Goal: Information Seeking & Learning: Learn about a topic

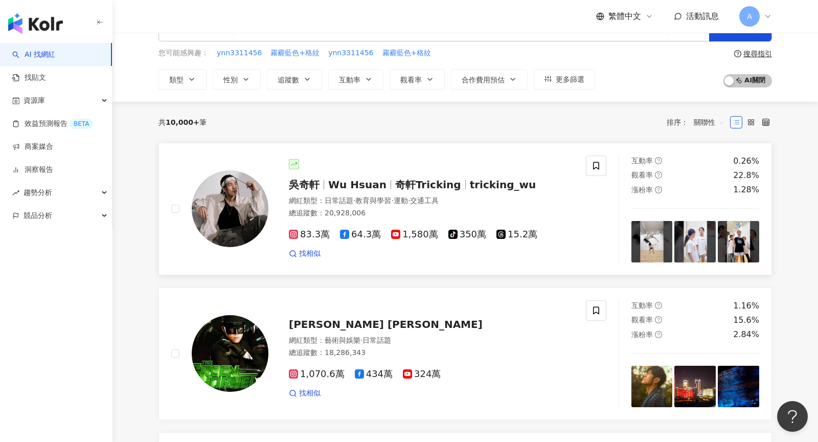
scroll to position [98, 0]
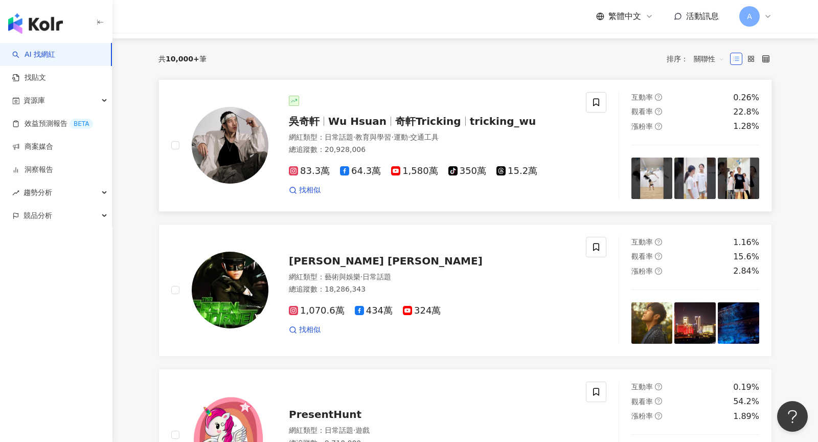
click at [444, 118] on span "奇軒Tricking" at bounding box center [428, 121] width 66 height 12
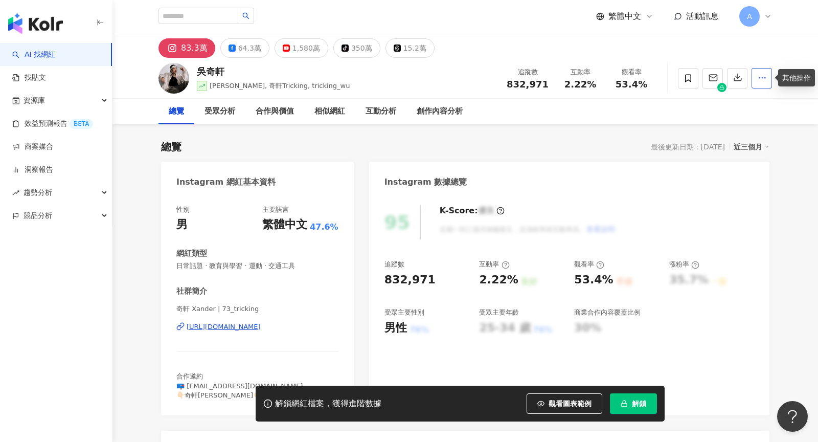
click at [768, 83] on button "button" at bounding box center [762, 78] width 20 height 20
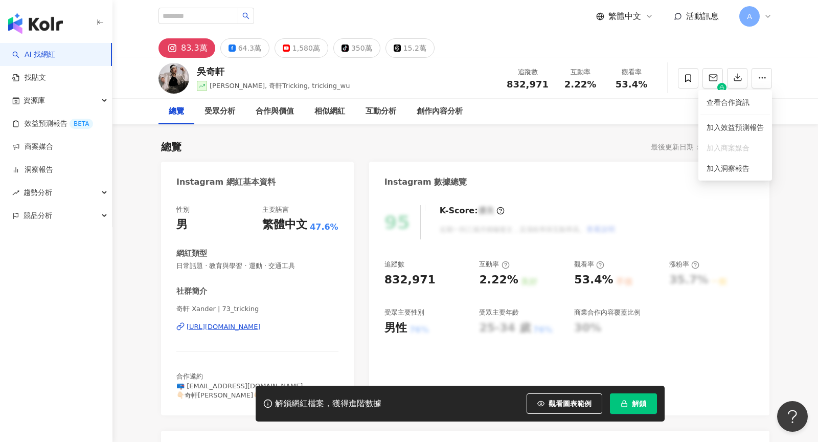
click at [592, 115] on div "總覽 受眾分析 合作與價值 相似網紅 互動分析 創作內容分析" at bounding box center [466, 112] width 614 height 26
click at [765, 13] on icon at bounding box center [768, 16] width 8 height 8
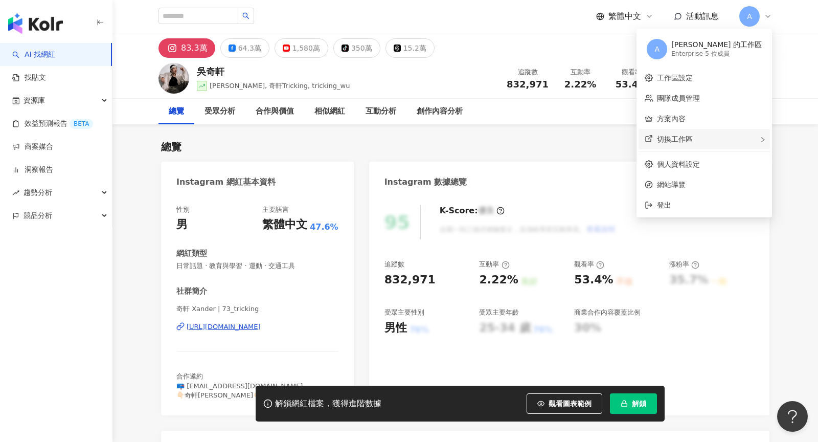
click at [727, 132] on div "切換工作區" at bounding box center [704, 139] width 131 height 20
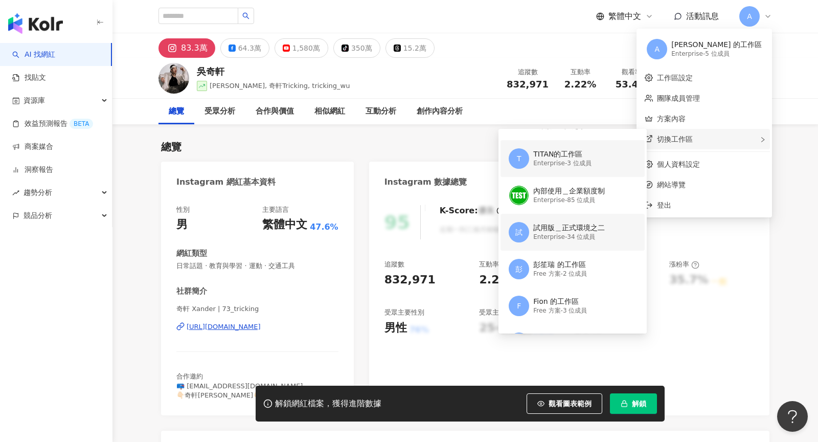
scroll to position [141, 0]
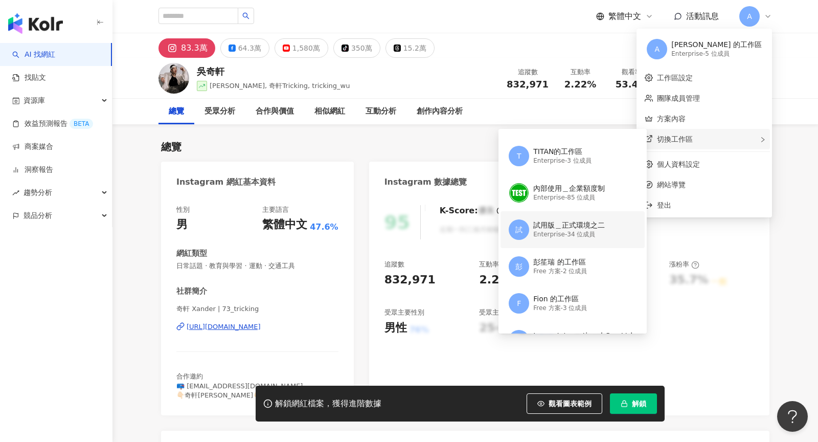
click at [590, 226] on div "試用版＿正式環境之二" at bounding box center [569, 225] width 72 height 10
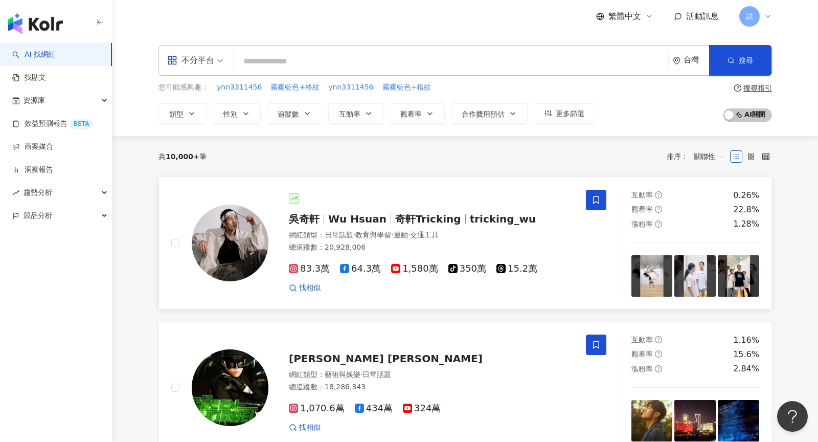
click at [418, 196] on div at bounding box center [431, 198] width 285 height 10
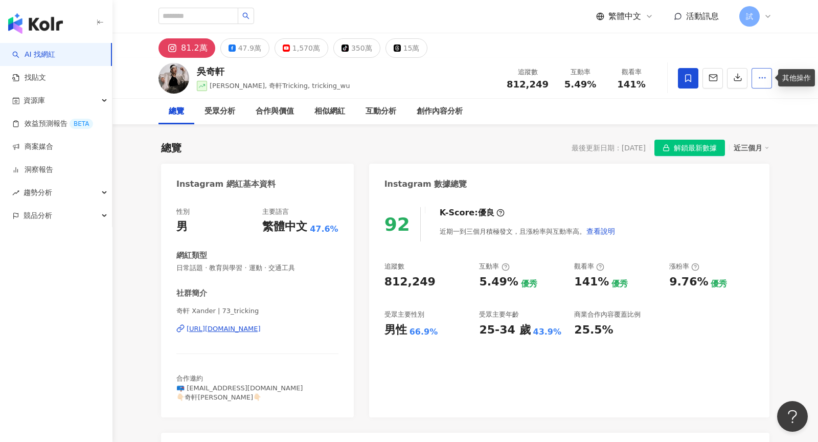
click at [755, 78] on button "button" at bounding box center [762, 78] width 20 height 20
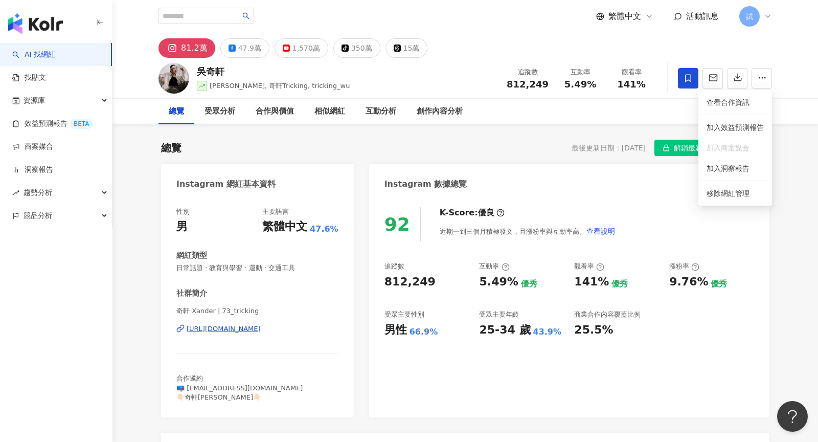
click at [573, 155] on div "最後更新日期：2025/9/24 解鎖最新數據 近三個月" at bounding box center [671, 148] width 198 height 16
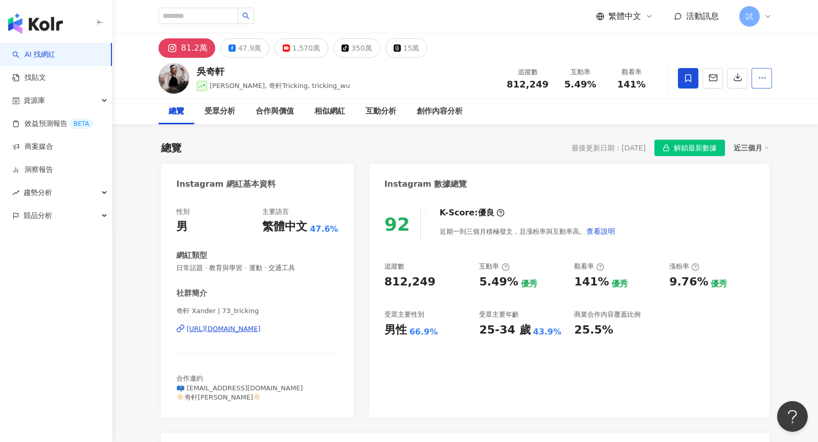
click at [764, 79] on icon "button" at bounding box center [762, 77] width 9 height 9
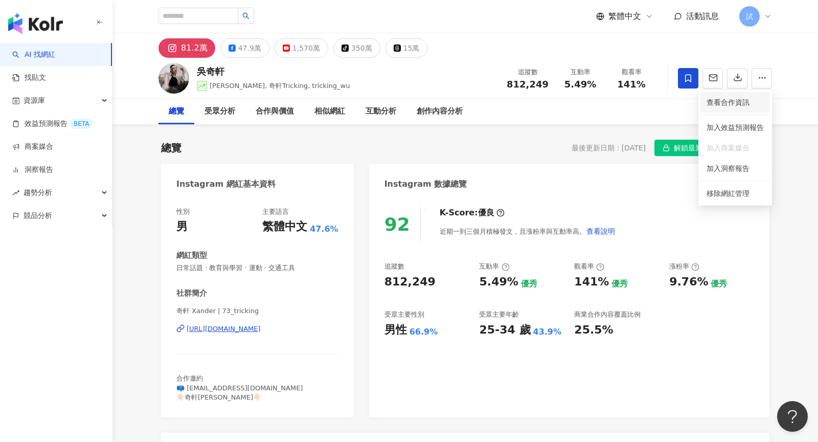
click at [757, 99] on span "查看合作資訊" at bounding box center [735, 102] width 57 height 11
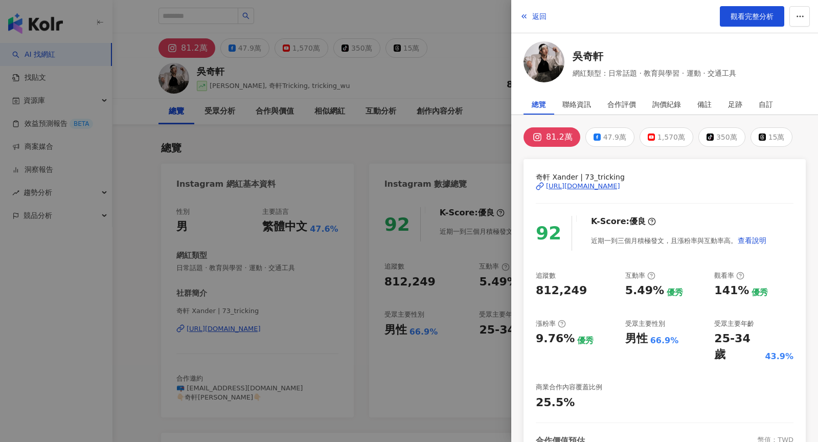
click at [459, 63] on div at bounding box center [409, 221] width 818 height 442
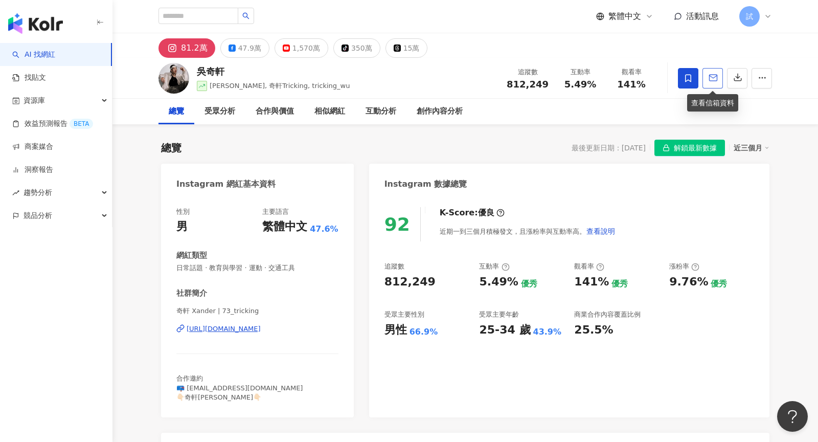
click at [716, 83] on button "button" at bounding box center [713, 78] width 20 height 20
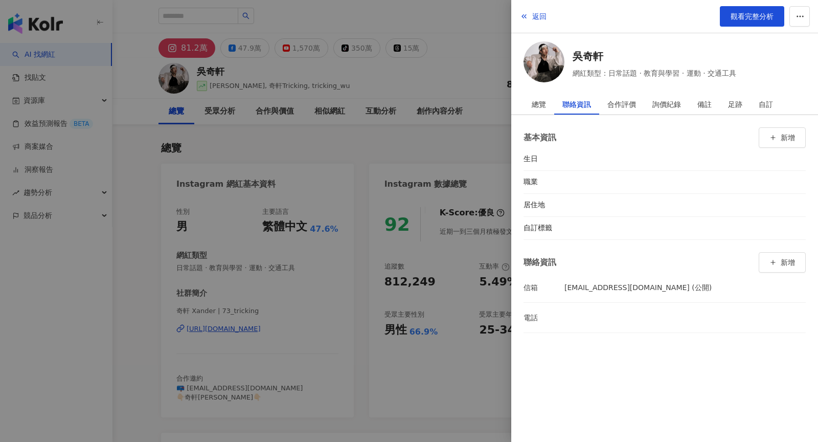
click at [475, 129] on div at bounding box center [409, 221] width 818 height 442
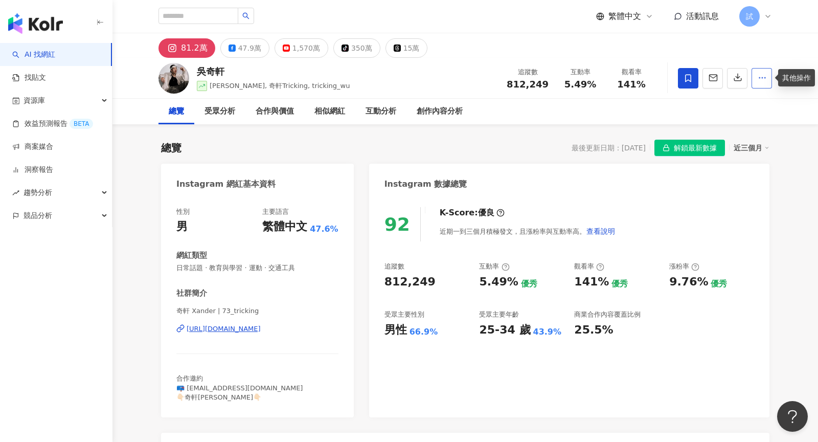
click at [761, 79] on icon "button" at bounding box center [762, 77] width 9 height 9
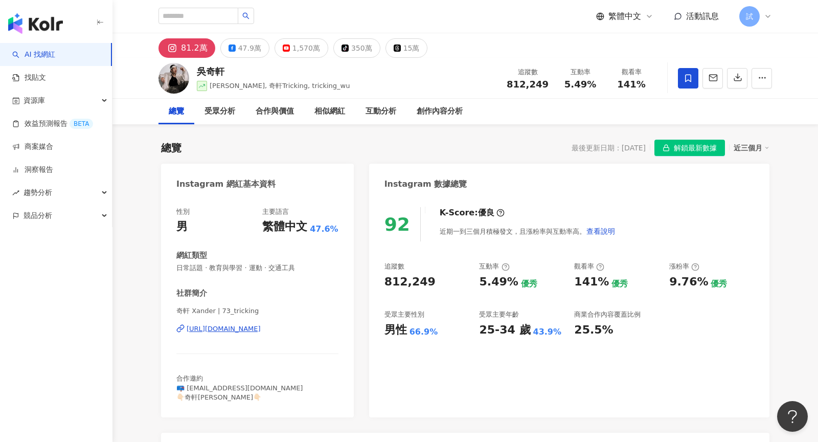
click at [766, 22] on div "試" at bounding box center [756, 16] width 33 height 20
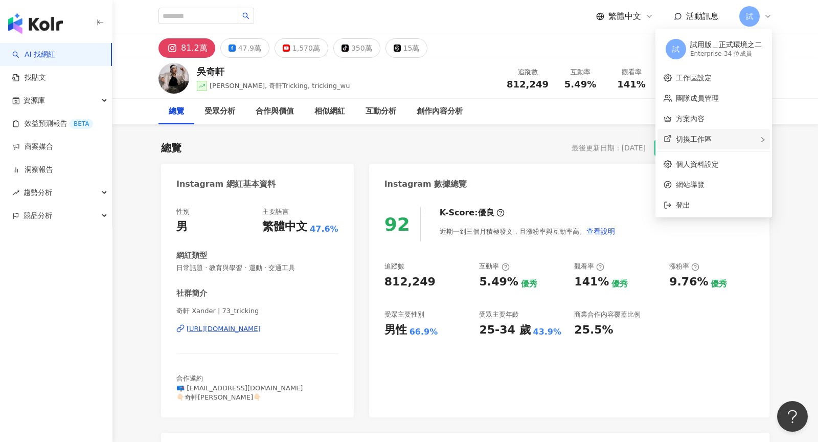
click at [735, 146] on div "切換工作區" at bounding box center [714, 139] width 113 height 20
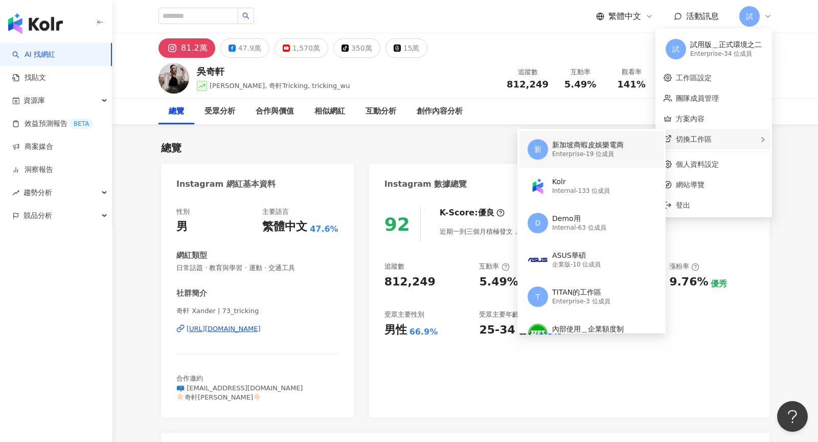
click at [593, 144] on div "新加坡商蝦皮娛樂電商" at bounding box center [588, 145] width 72 height 10
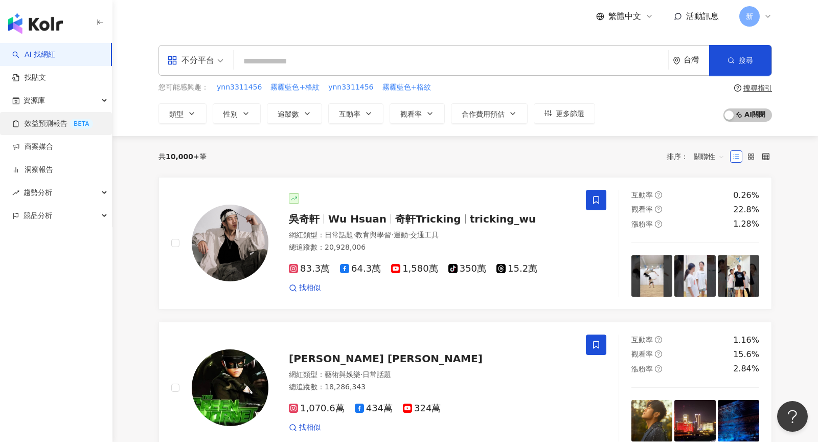
click at [57, 124] on link "效益預測報告 BETA" at bounding box center [52, 124] width 81 height 10
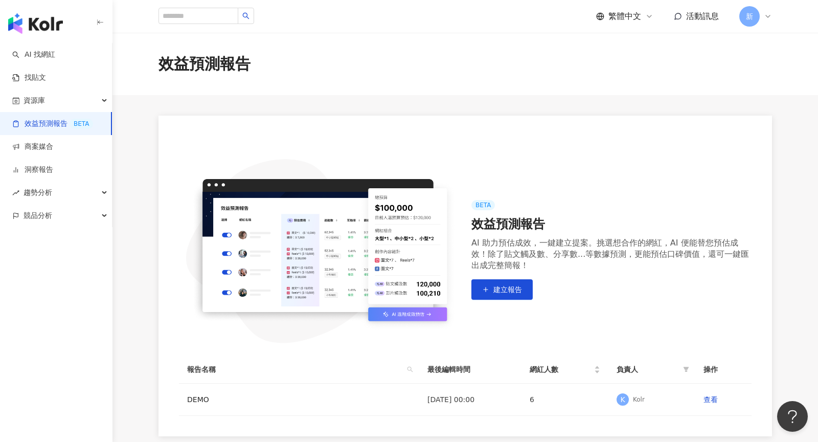
click at [769, 19] on icon at bounding box center [768, 16] width 8 height 8
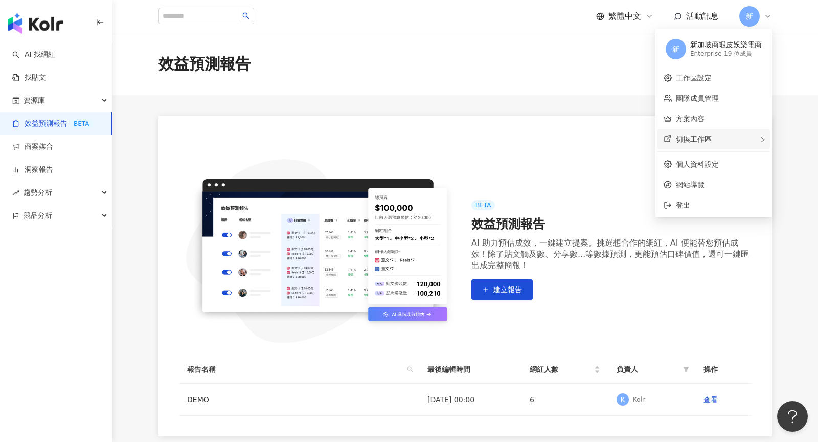
click at [715, 144] on div "切換工作區" at bounding box center [714, 139] width 113 height 20
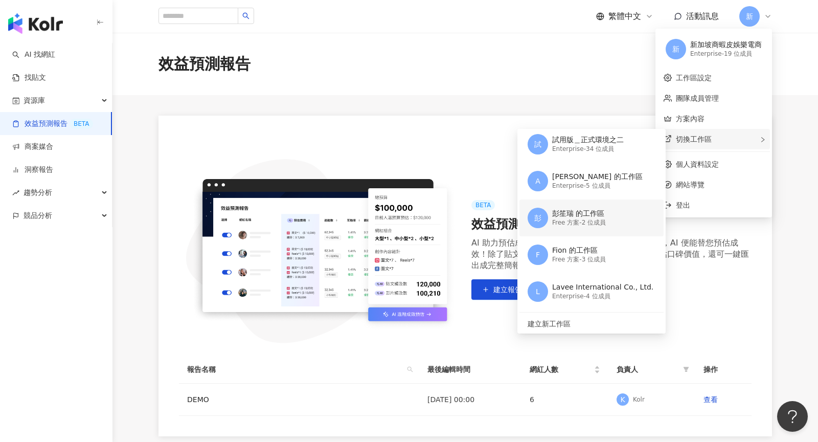
scroll to position [190, 0]
click at [598, 182] on div "Enterprise - 5 位成員" at bounding box center [597, 185] width 91 height 9
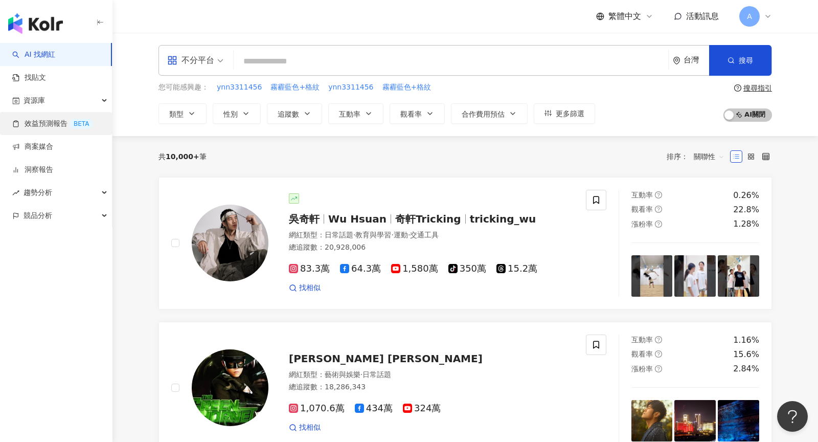
click at [45, 120] on link "效益預測報告 BETA" at bounding box center [52, 124] width 81 height 10
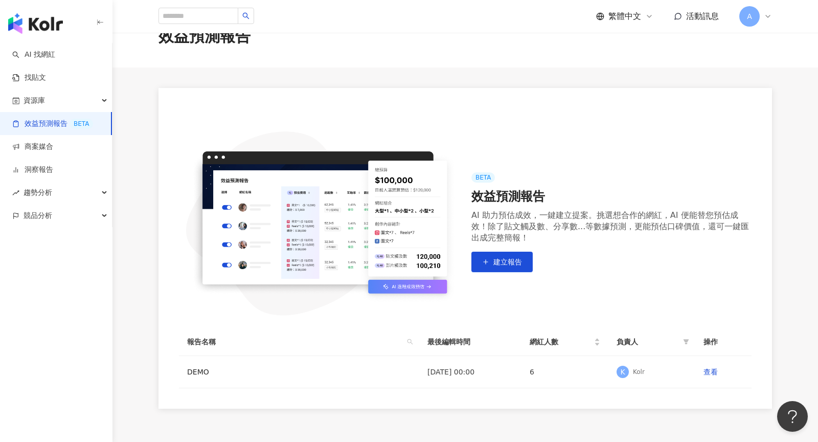
scroll to position [26, 0]
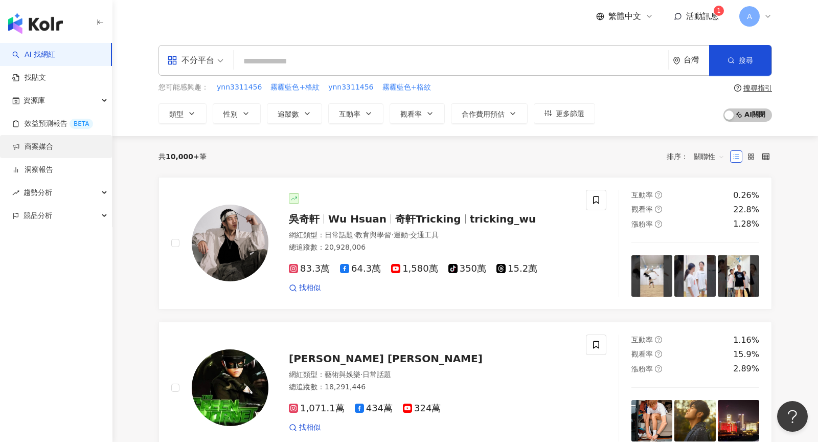
click at [53, 151] on link "商案媒合" at bounding box center [32, 147] width 41 height 10
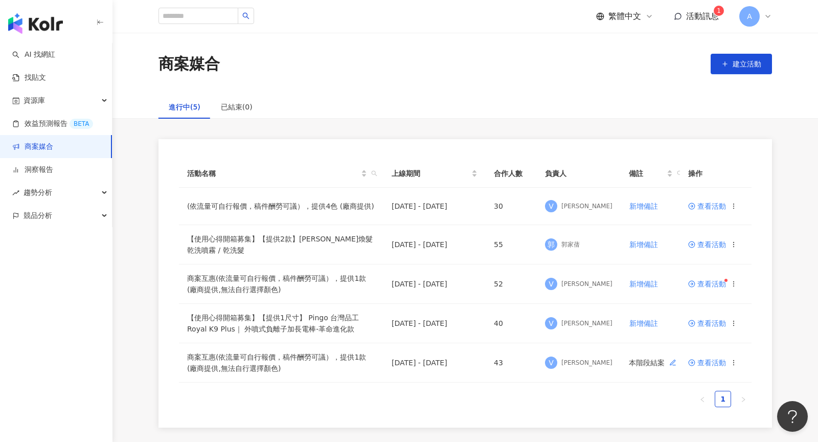
click at [770, 16] on icon at bounding box center [768, 16] width 4 height 2
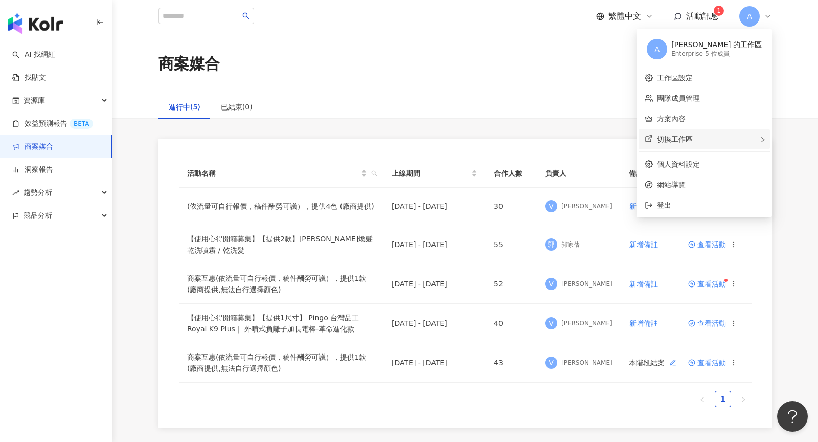
click at [732, 140] on div "切換工作區" at bounding box center [704, 139] width 131 height 20
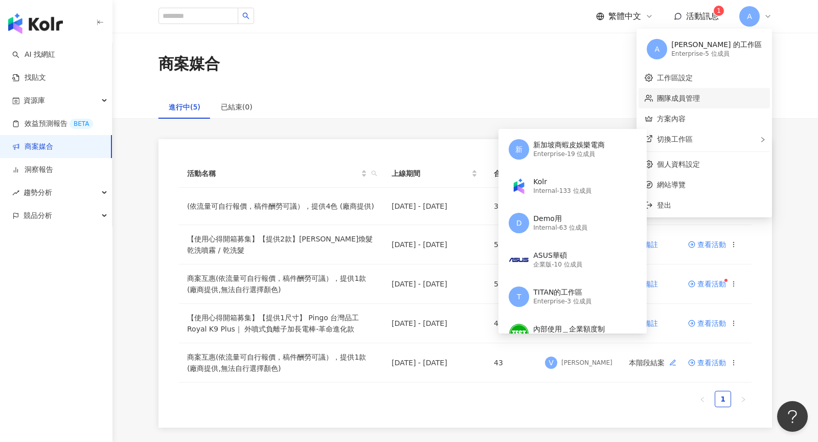
click at [700, 94] on link "團隊成員管理" at bounding box center [678, 98] width 43 height 8
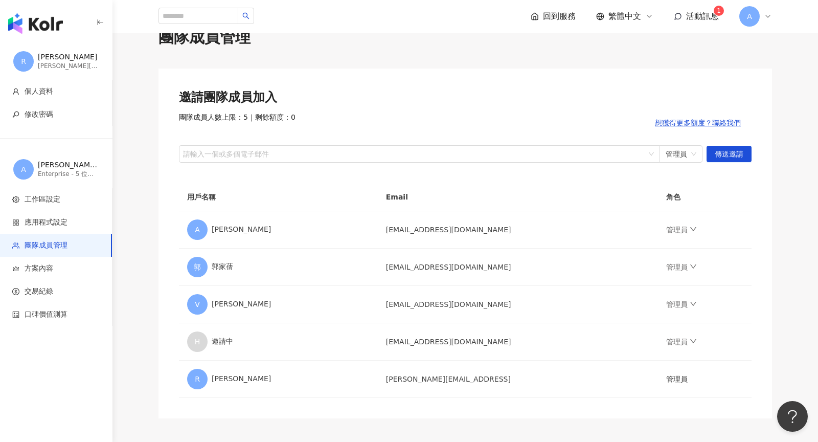
scroll to position [15, 0]
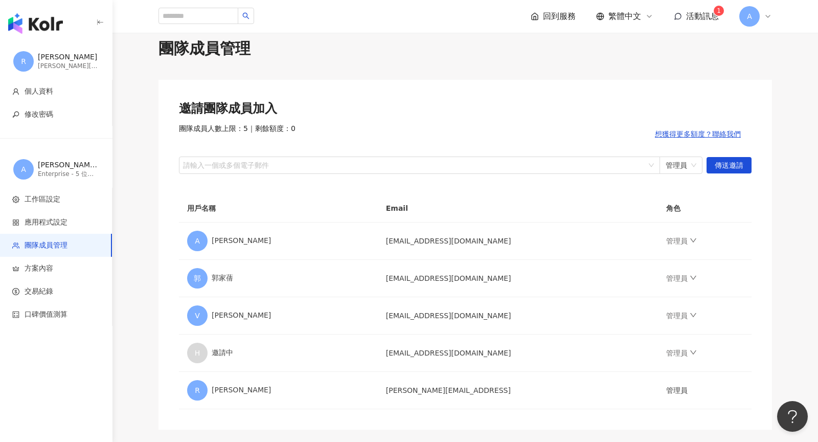
click at [769, 25] on div "A" at bounding box center [756, 16] width 33 height 20
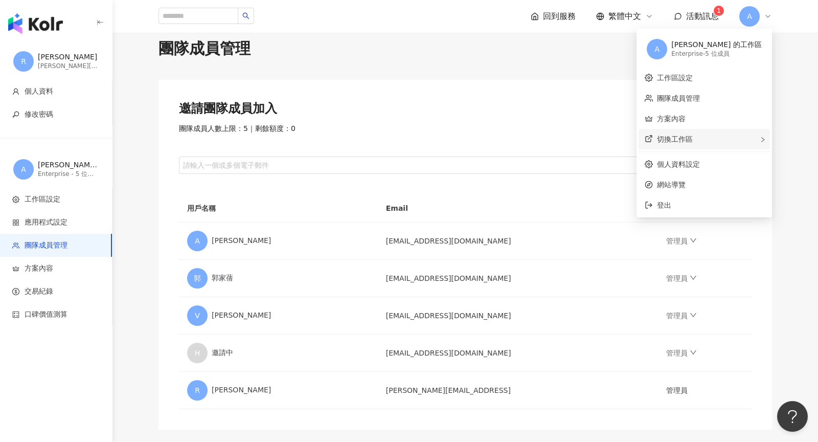
click at [725, 137] on div "切換工作區" at bounding box center [704, 139] width 131 height 20
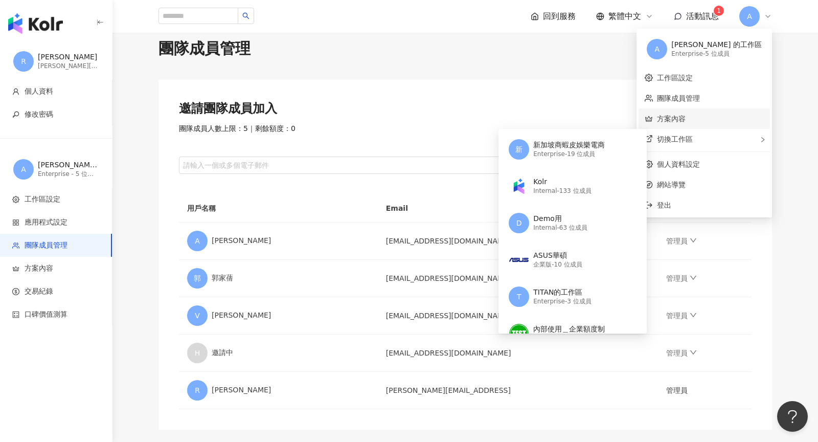
click at [686, 121] on link "方案內容" at bounding box center [671, 119] width 29 height 8
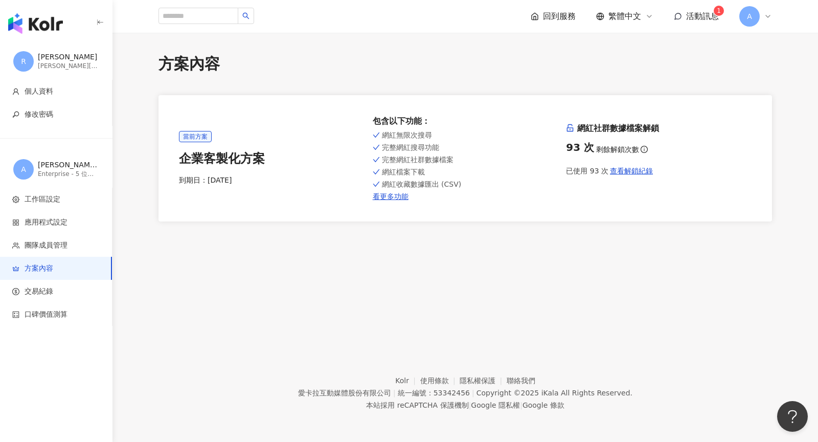
click at [33, 29] on img "button" at bounding box center [35, 23] width 55 height 20
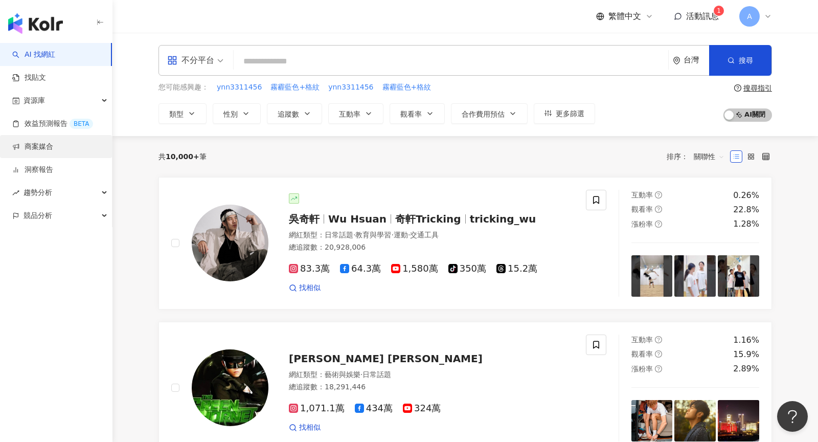
click at [53, 149] on link "商案媒合" at bounding box center [32, 147] width 41 height 10
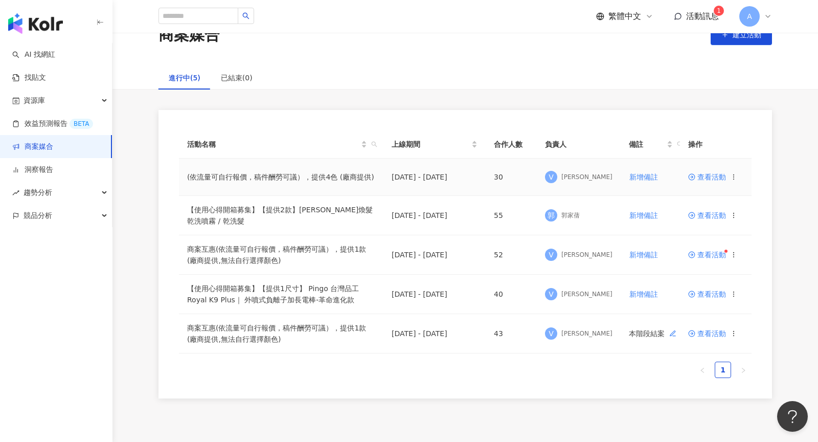
scroll to position [33, 0]
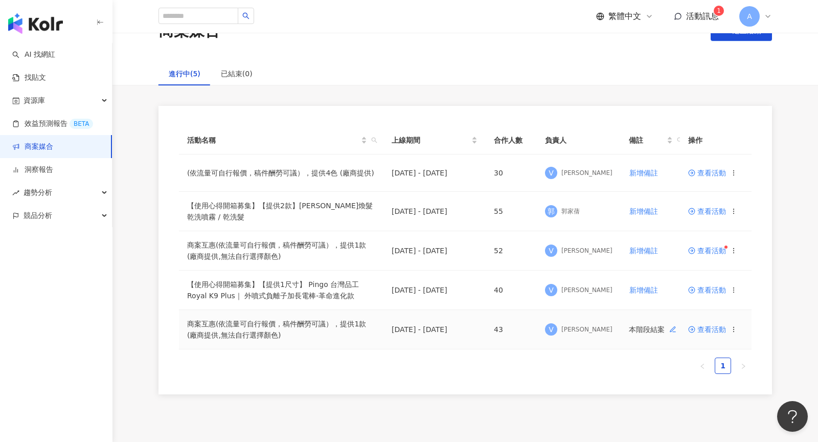
click at [703, 327] on span "查看活動" at bounding box center [707, 329] width 38 height 7
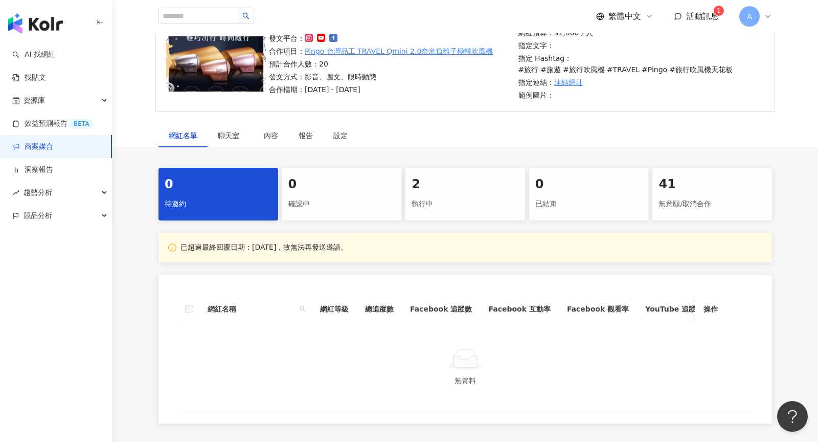
scroll to position [193, 0]
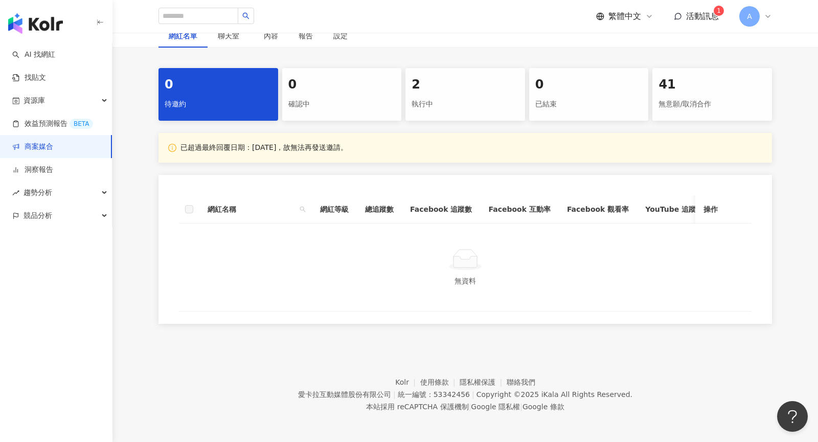
click at [372, 109] on div "確認中" at bounding box center [341, 104] width 107 height 17
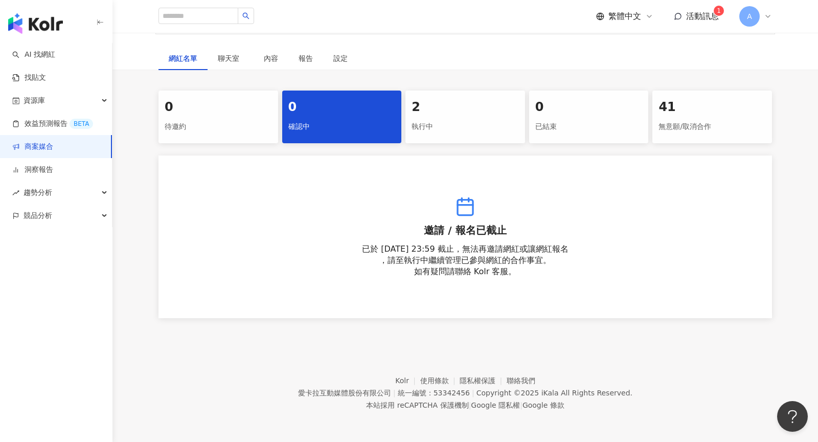
scroll to position [169, 0]
click at [436, 114] on div "2" at bounding box center [465, 108] width 107 height 17
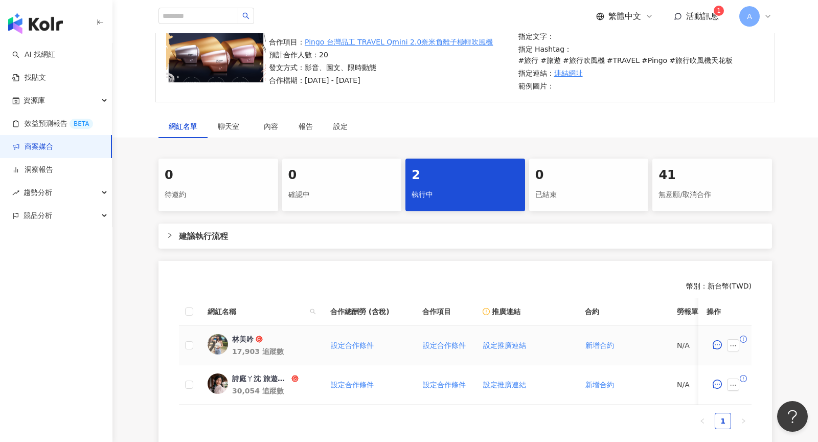
scroll to position [98, 0]
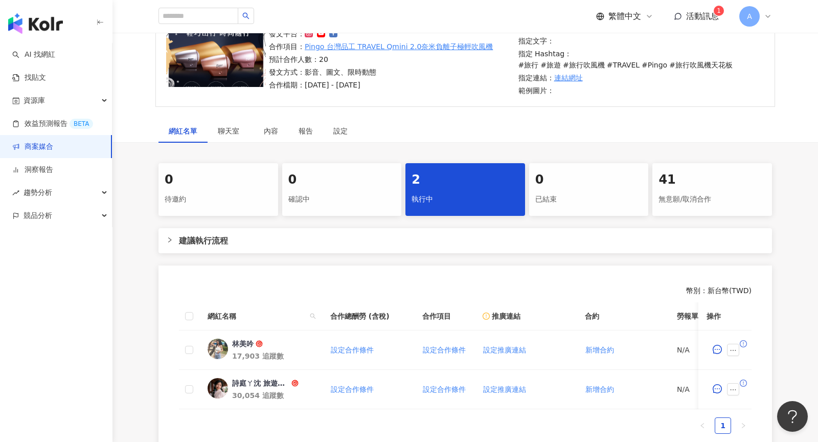
click at [677, 194] on div "無意願/取消合作" at bounding box center [712, 199] width 107 height 17
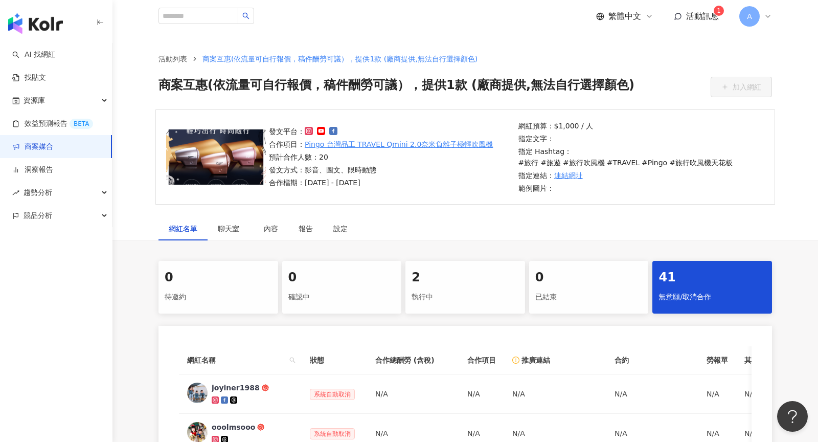
scroll to position [98, 0]
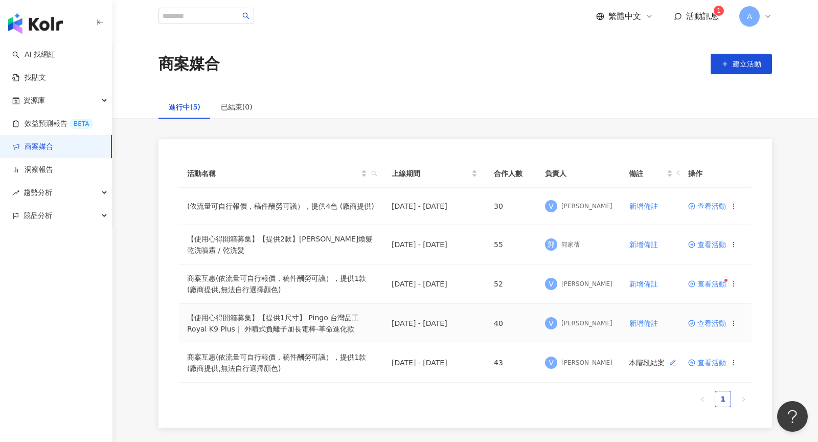
scroll to position [24, 0]
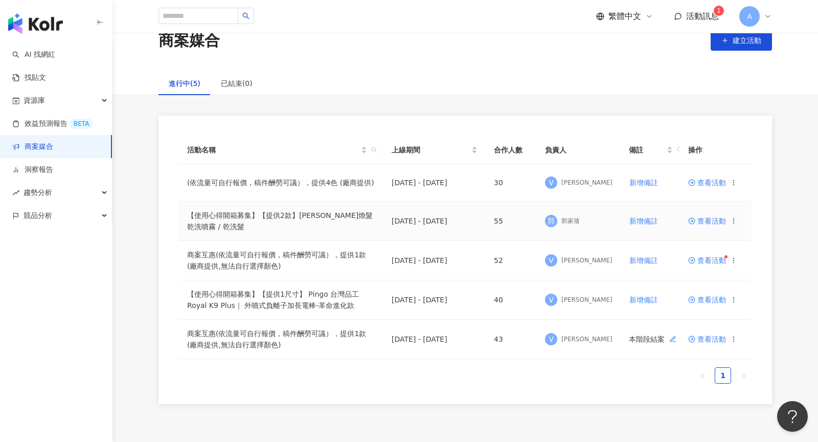
click at [705, 220] on span "查看活動" at bounding box center [707, 220] width 38 height 7
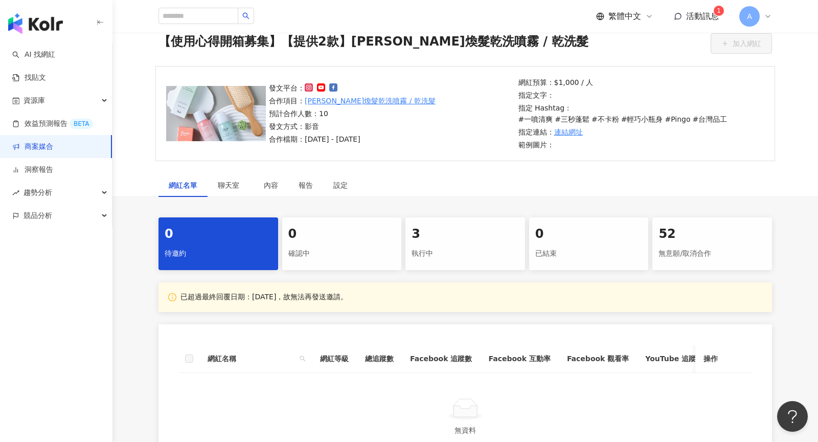
scroll to position [46, 0]
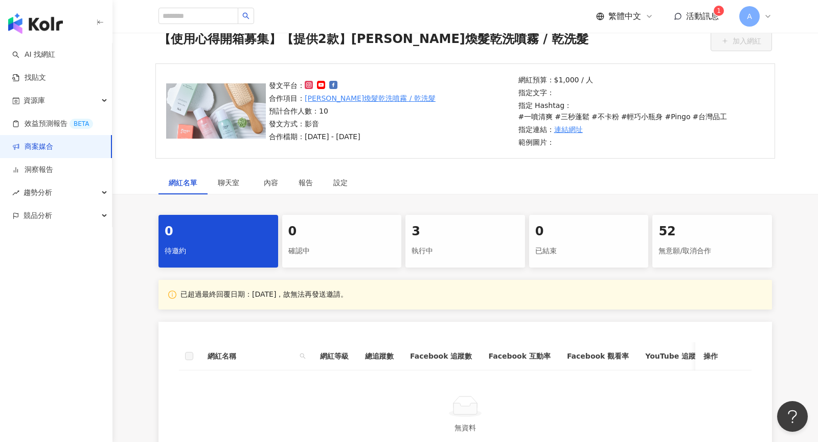
click at [488, 243] on div "執行中" at bounding box center [465, 250] width 107 height 17
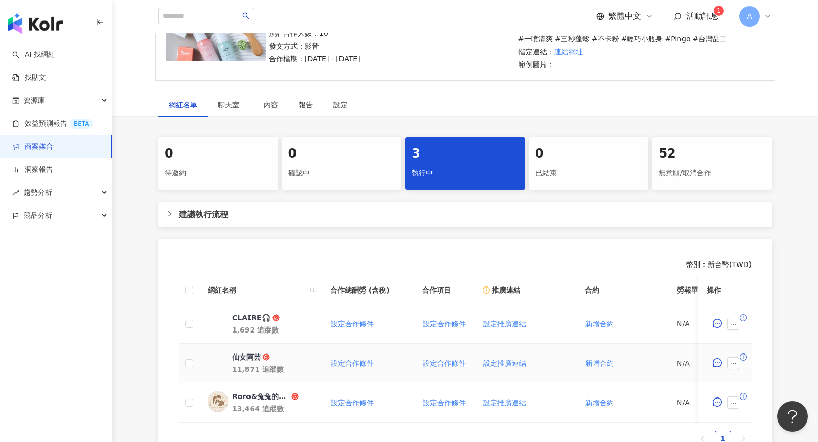
scroll to position [116, 0]
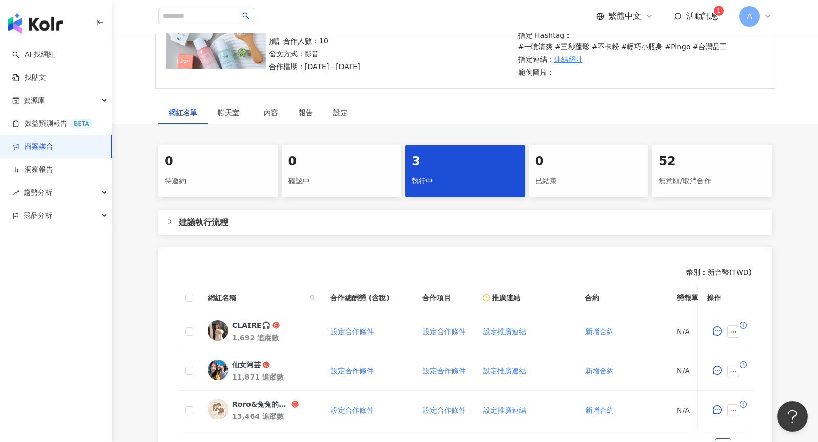
click at [678, 166] on div "52" at bounding box center [712, 161] width 107 height 17
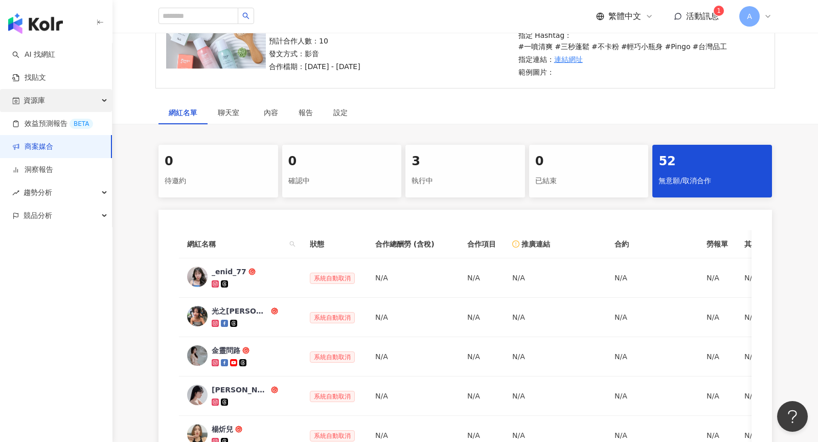
click at [47, 104] on div "資源庫" at bounding box center [56, 100] width 112 height 23
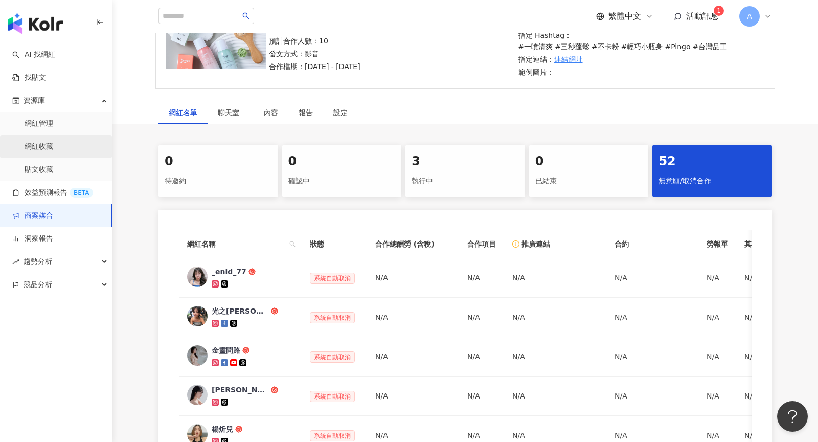
click at [53, 152] on link "網紅收藏" at bounding box center [39, 147] width 29 height 10
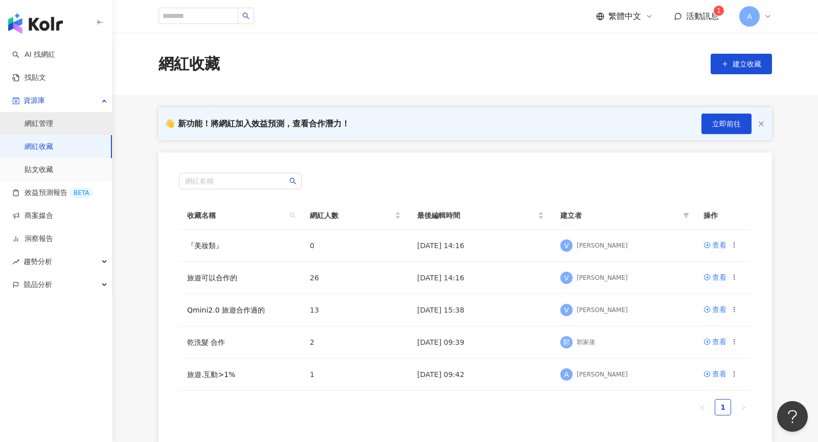
click at [53, 125] on link "網紅管理" at bounding box center [39, 124] width 29 height 10
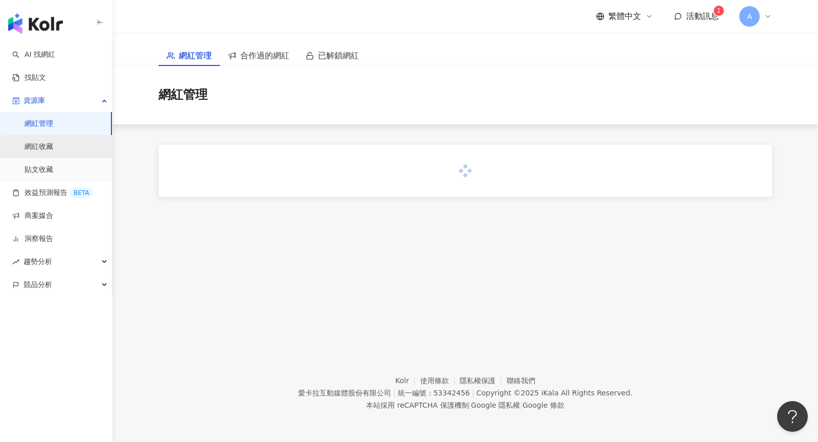
click at [53, 148] on link "網紅收藏" at bounding box center [39, 147] width 29 height 10
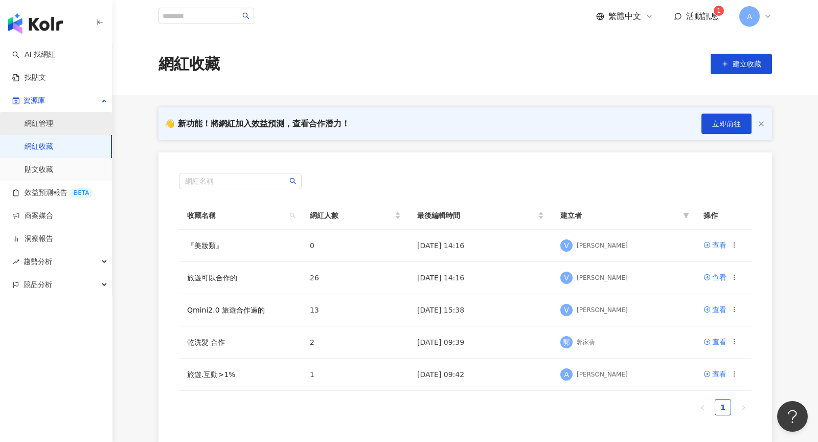
click at [53, 128] on link "網紅管理" at bounding box center [39, 124] width 29 height 10
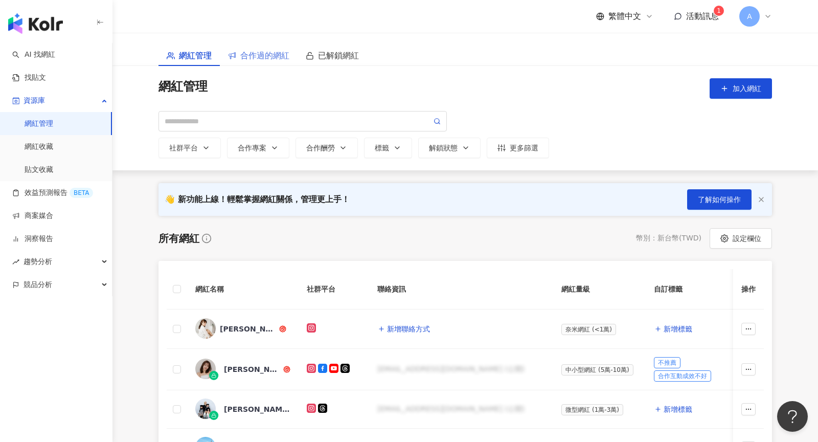
click at [275, 62] on div "合作過的網紅" at bounding box center [259, 55] width 78 height 21
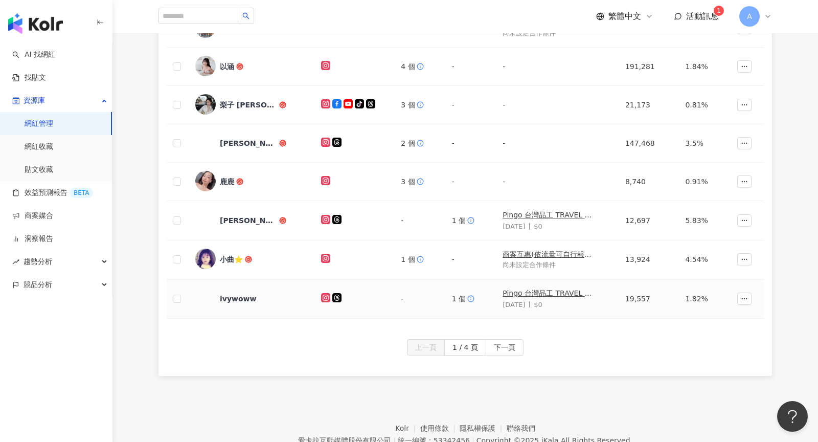
scroll to position [295, 0]
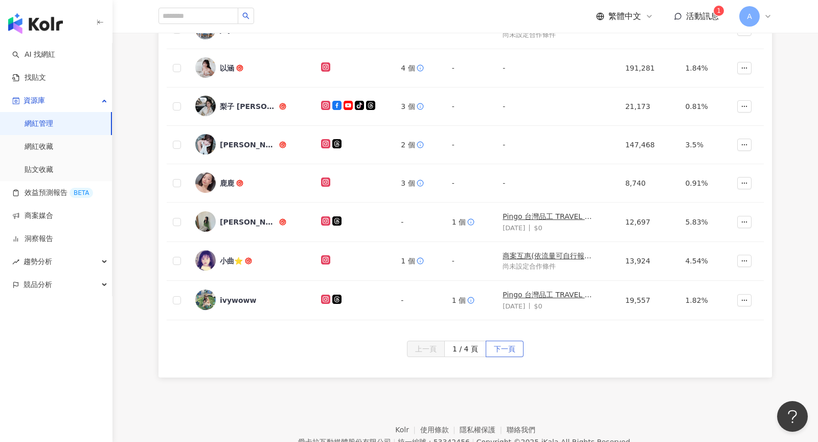
click at [507, 351] on span "下一頁" at bounding box center [504, 349] width 21 height 16
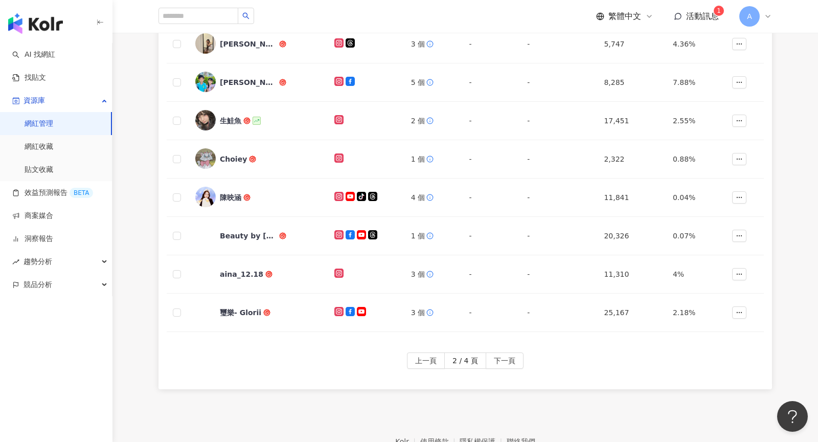
scroll to position [334, 0]
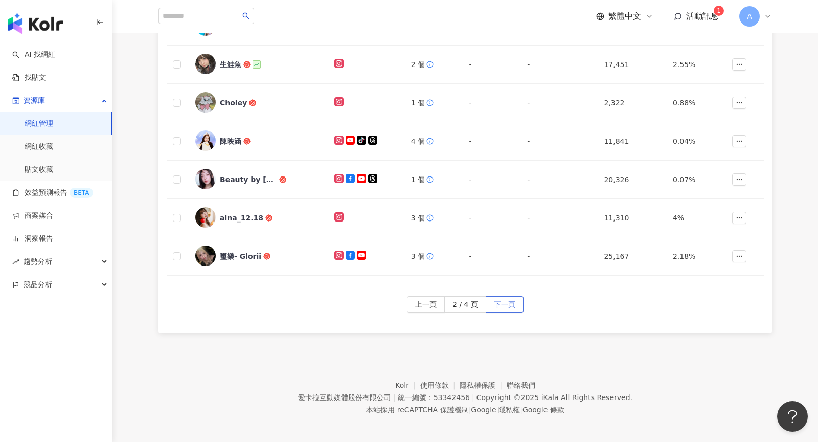
click at [504, 298] on span "下一頁" at bounding box center [504, 305] width 21 height 16
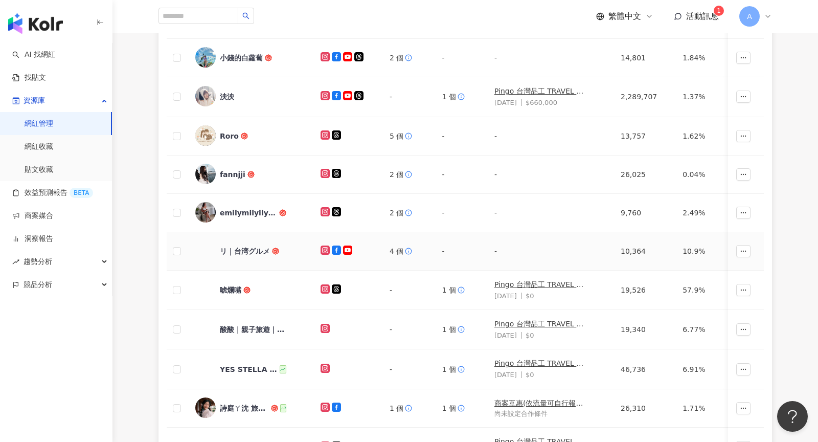
scroll to position [54, 0]
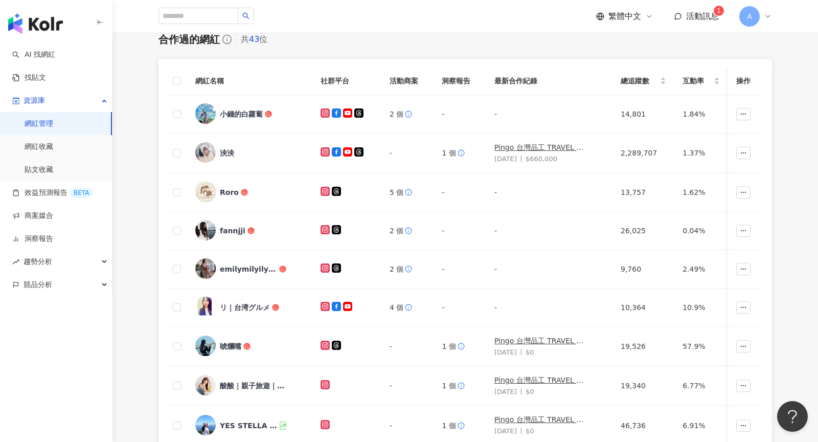
click at [761, 23] on div "A" at bounding box center [756, 16] width 33 height 20
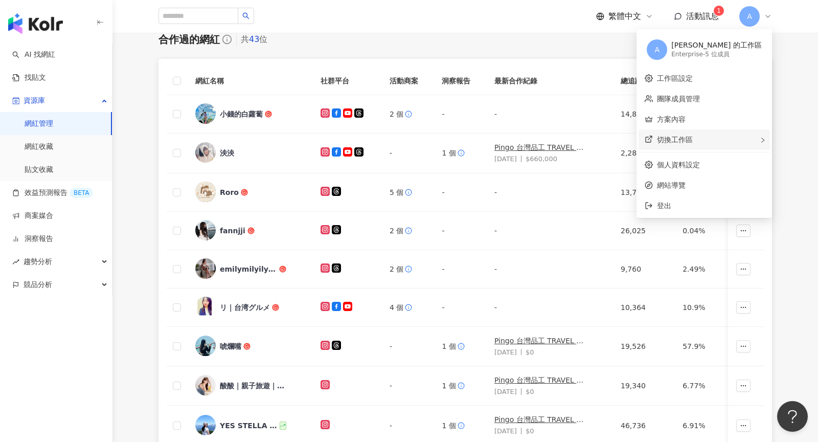
click at [750, 144] on div "切換工作區" at bounding box center [704, 139] width 131 height 20
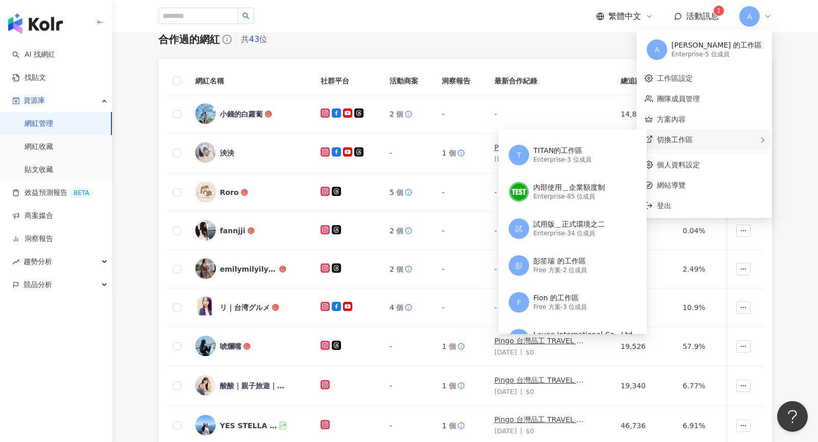
scroll to position [190, 0]
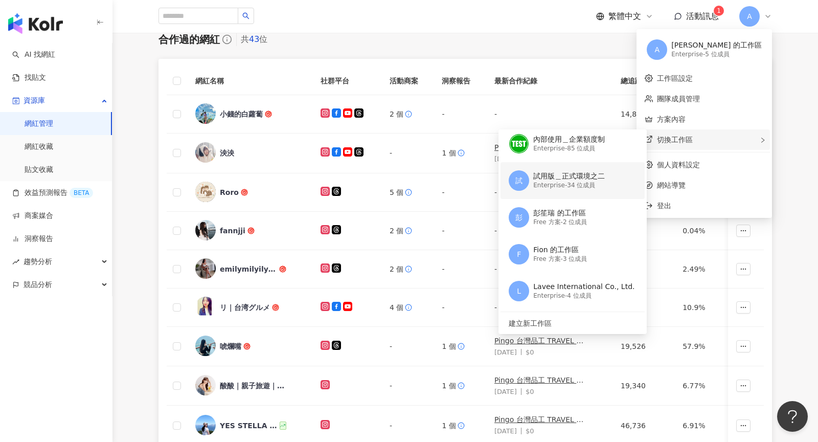
click at [605, 181] on div "Enterprise - 34 位成員" at bounding box center [569, 185] width 72 height 9
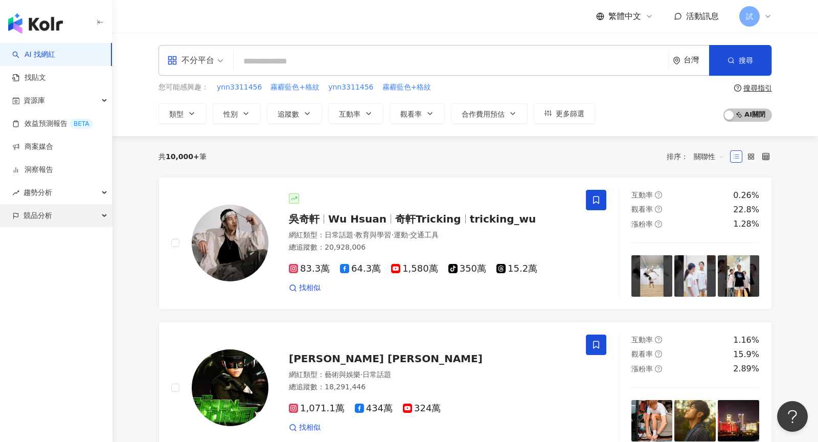
click at [88, 214] on div "競品分析" at bounding box center [56, 215] width 112 height 23
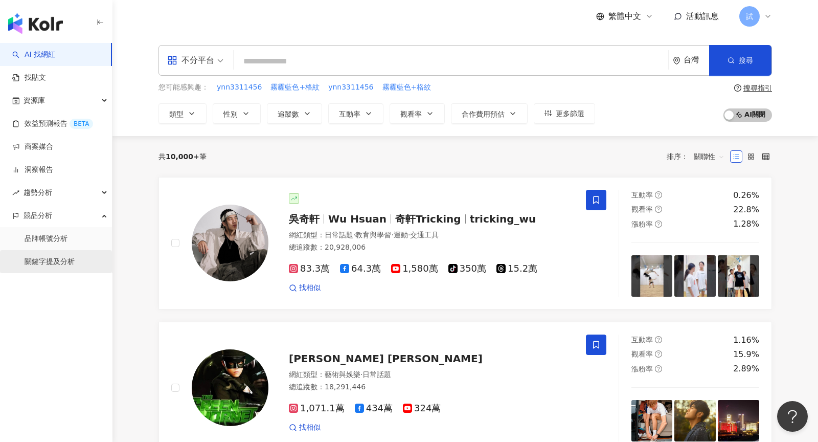
click at [67, 267] on link "關鍵字提及分析" at bounding box center [50, 262] width 50 height 10
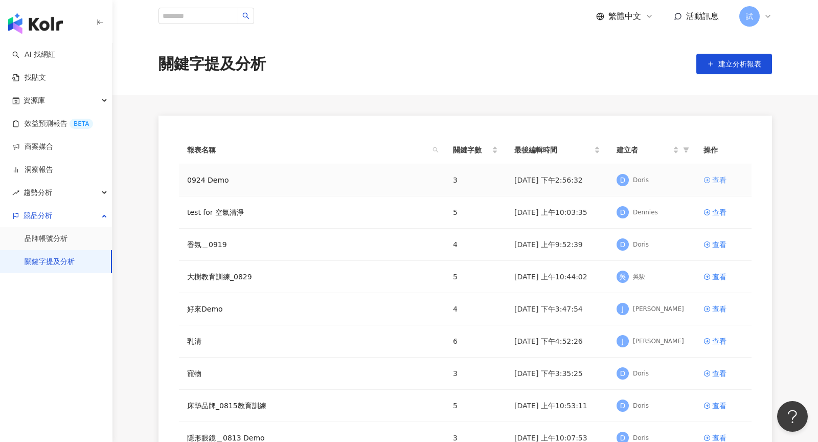
click at [717, 185] on div "查看" at bounding box center [719, 179] width 14 height 11
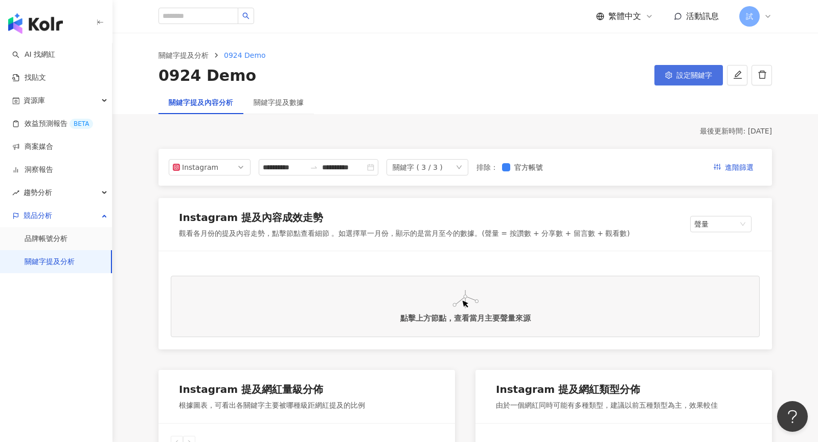
click at [668, 78] on icon "setting" at bounding box center [668, 75] width 7 height 7
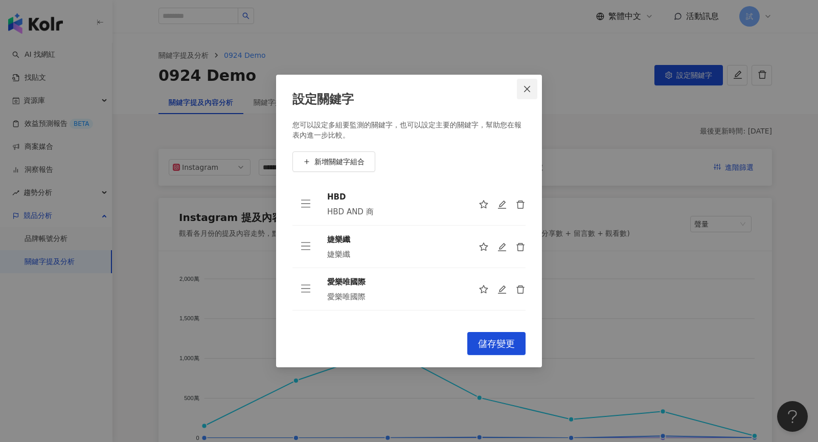
click at [527, 90] on icon "close" at bounding box center [527, 89] width 8 height 8
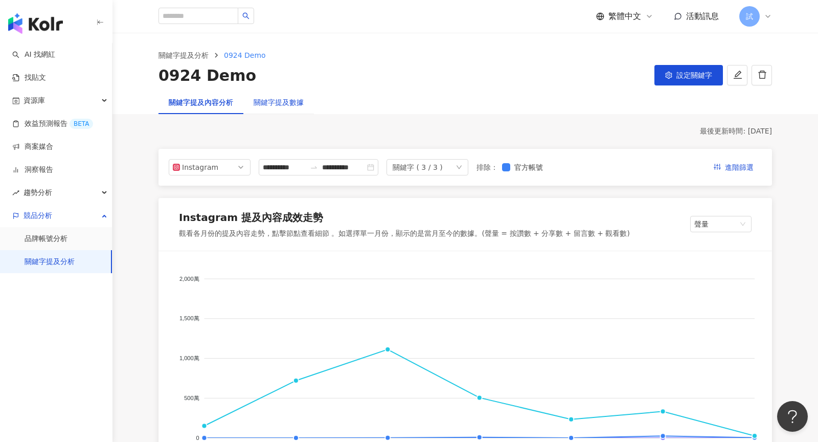
click at [290, 103] on div "關鍵字提及數據" at bounding box center [279, 102] width 50 height 11
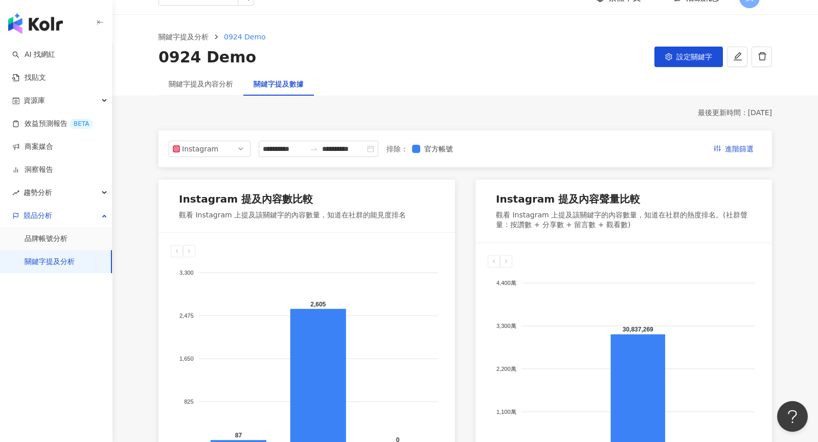
scroll to position [4, 0]
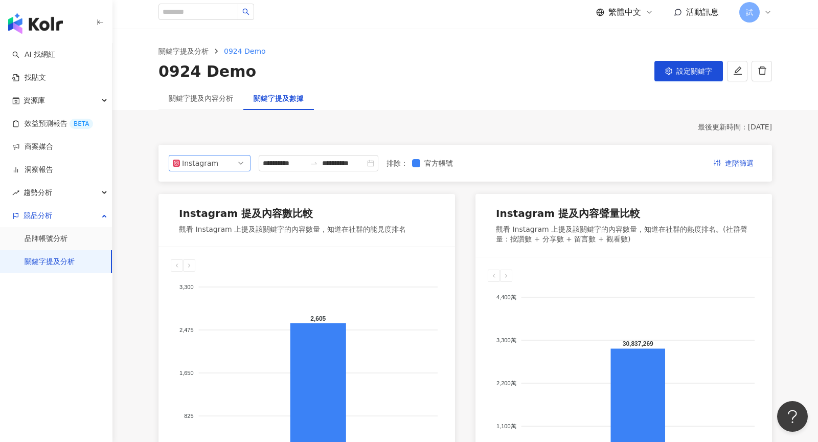
click at [234, 162] on span "Instagram" at bounding box center [210, 162] width 74 height 15
click at [736, 166] on span "進階篩選" at bounding box center [739, 163] width 29 height 16
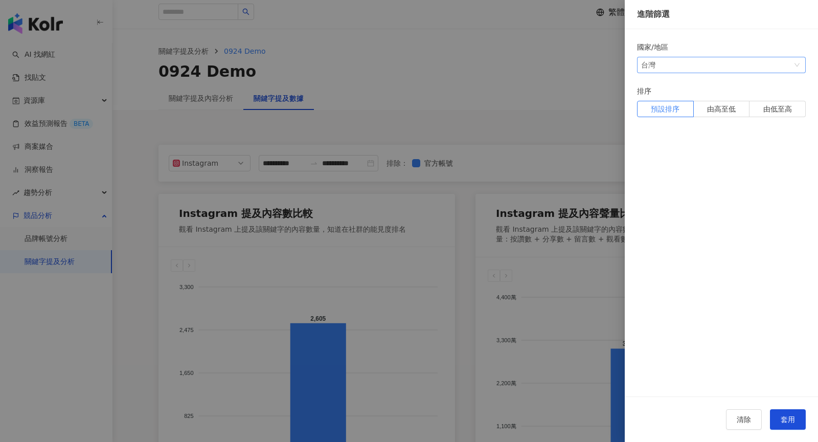
click at [769, 62] on span "台灣" at bounding box center [721, 64] width 161 height 15
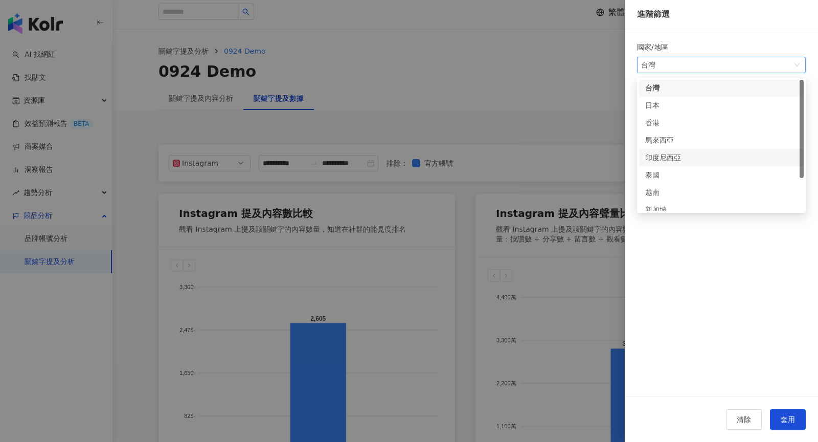
scroll to position [0, 0]
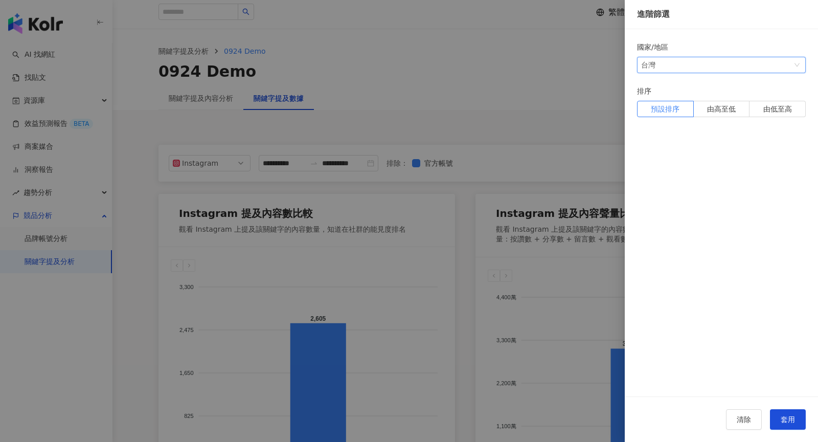
click at [225, 108] on div at bounding box center [409, 221] width 818 height 442
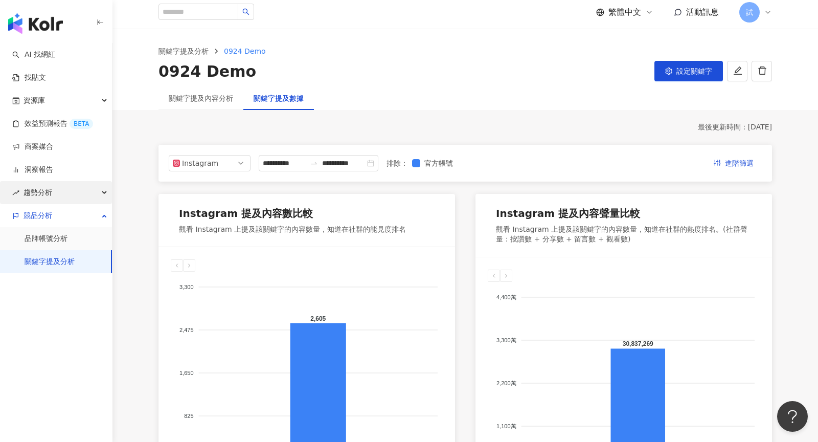
click at [54, 187] on div "趨勢分析" at bounding box center [56, 192] width 112 height 23
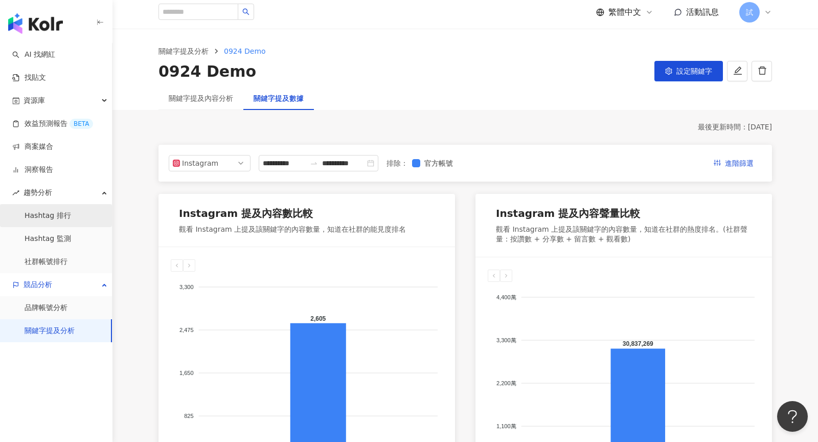
click at [65, 213] on link "Hashtag 排行" at bounding box center [48, 216] width 47 height 10
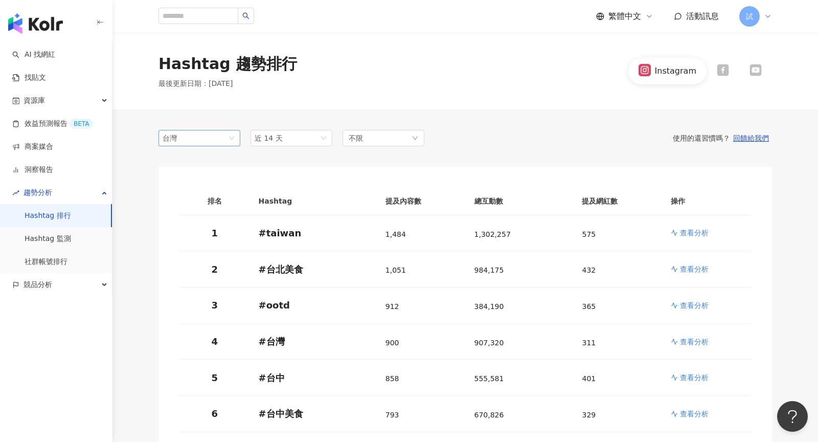
click at [220, 138] on span "台灣" at bounding box center [200, 137] width 74 height 15
click at [191, 223] on div "印度尼西亞" at bounding box center [183, 228] width 33 height 11
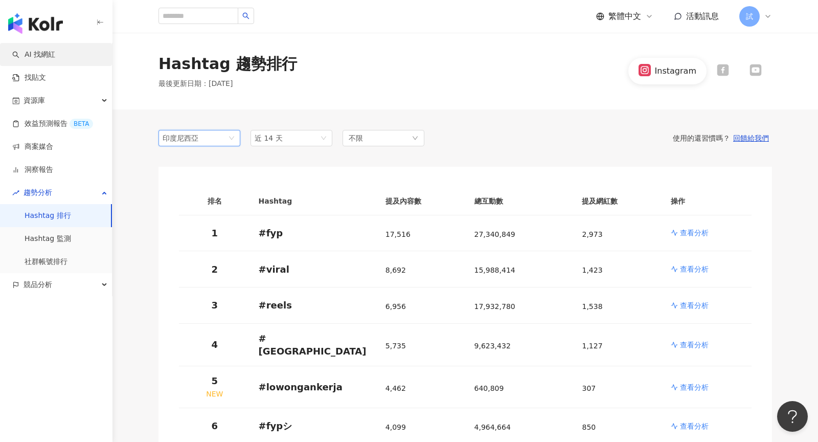
click at [50, 54] on link "AI 找網紅" at bounding box center [33, 55] width 43 height 10
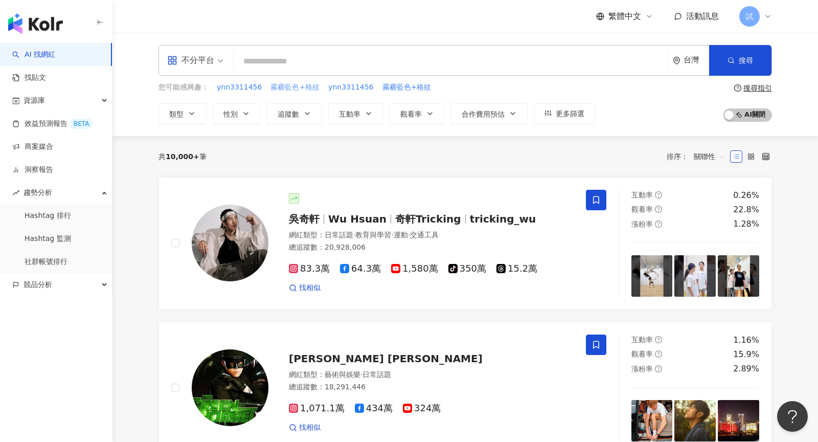
click at [293, 89] on span "霧霾藍色+格紋" at bounding box center [295, 87] width 49 height 10
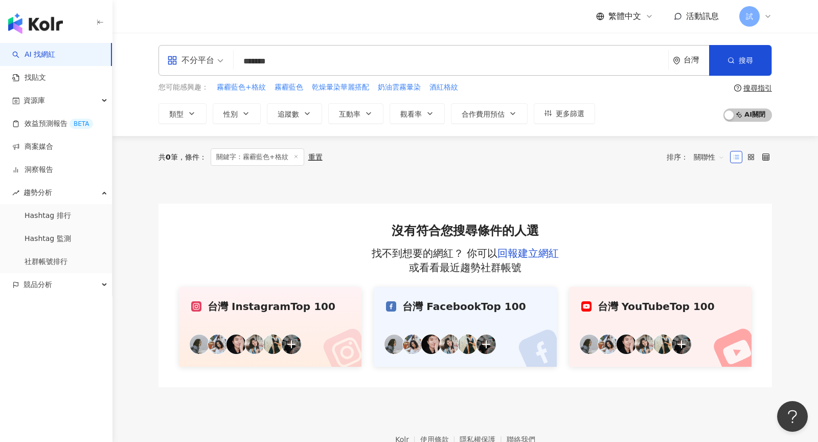
click at [304, 68] on input "*******" at bounding box center [451, 61] width 427 height 19
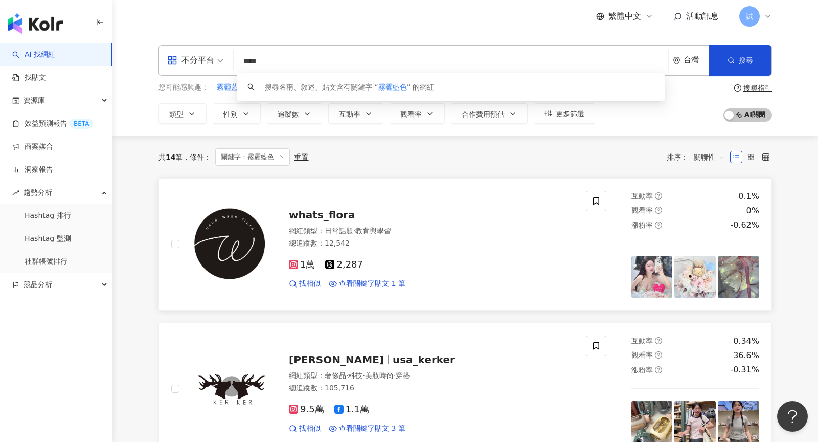
type input "****"
click at [423, 210] on div "whats_flora" at bounding box center [431, 215] width 285 height 14
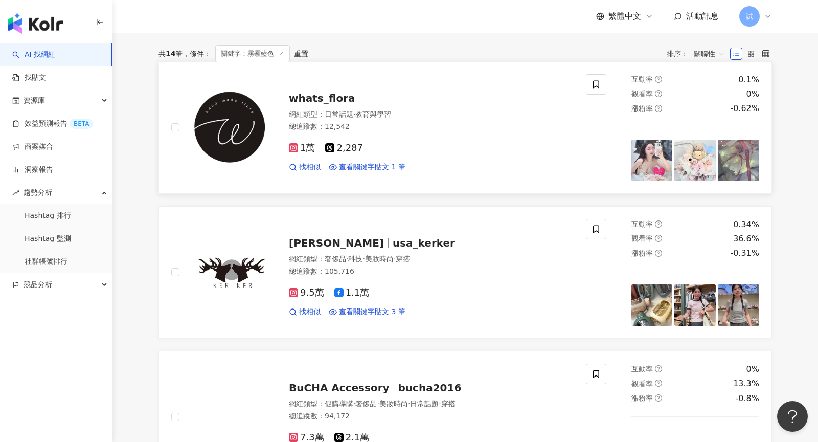
scroll to position [414, 0]
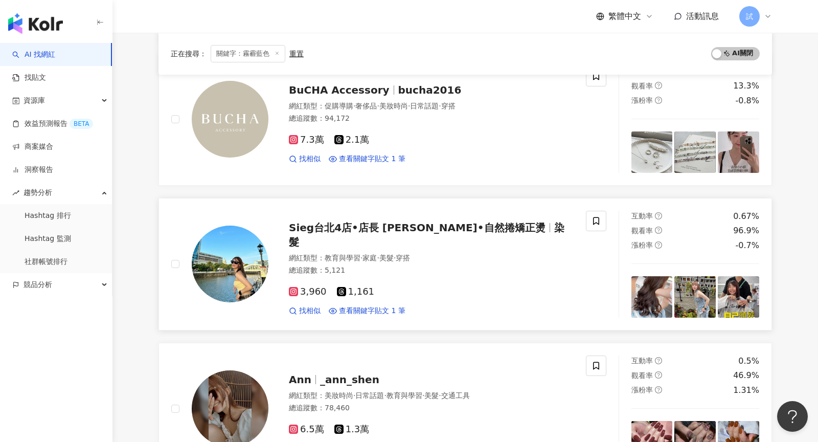
click at [391, 265] on div "總追蹤數 ： 5,121" at bounding box center [431, 270] width 285 height 10
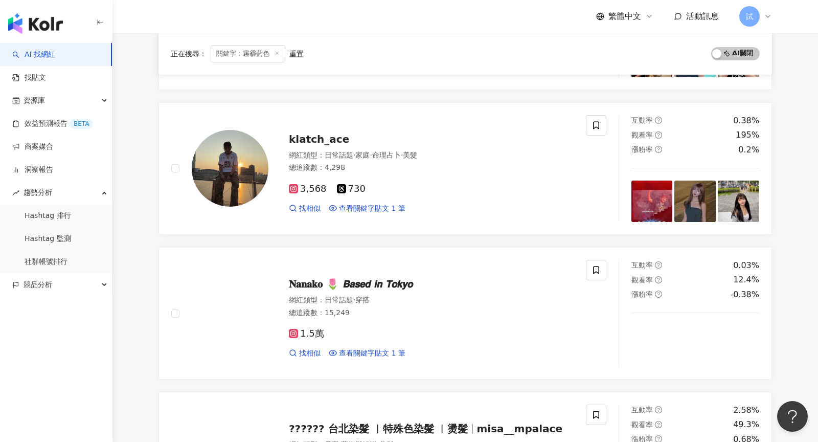
scroll to position [1259, 0]
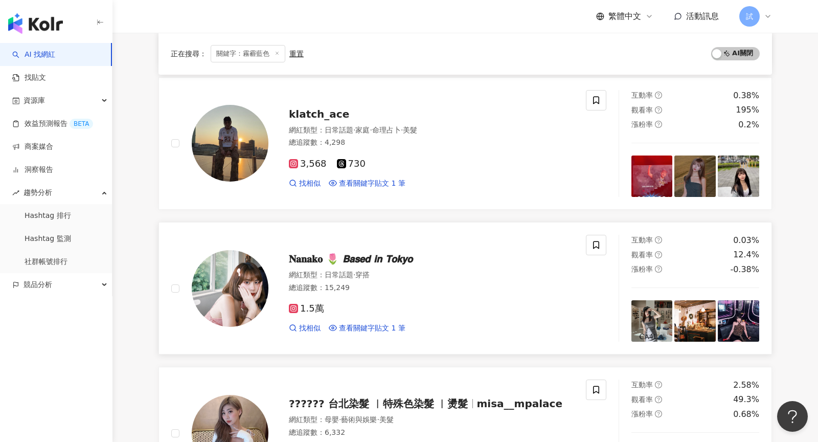
click at [405, 324] on div "找相似 查看關鍵字貼文 1 筆" at bounding box center [431, 328] width 285 height 10
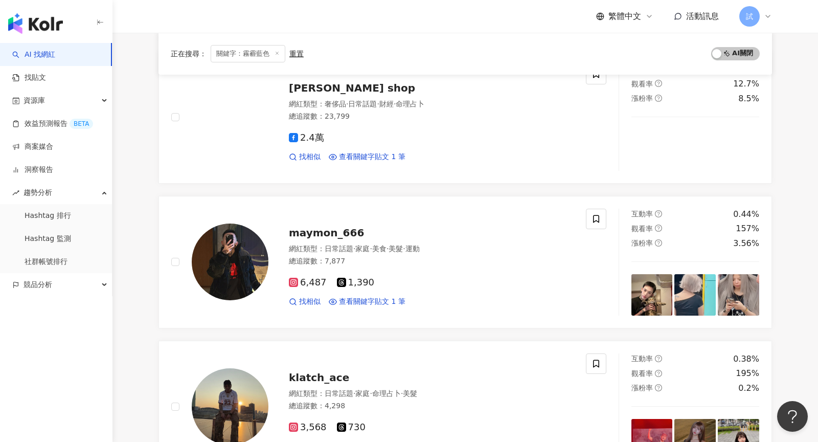
scroll to position [1066, 0]
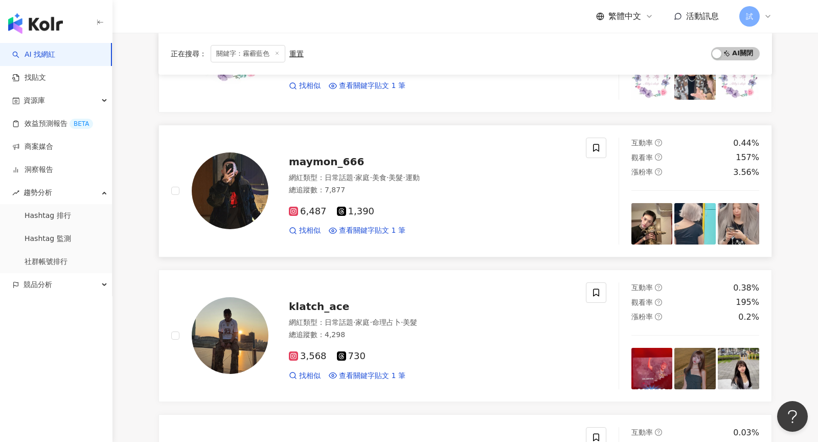
click at [405, 175] on span "·" at bounding box center [404, 177] width 2 height 8
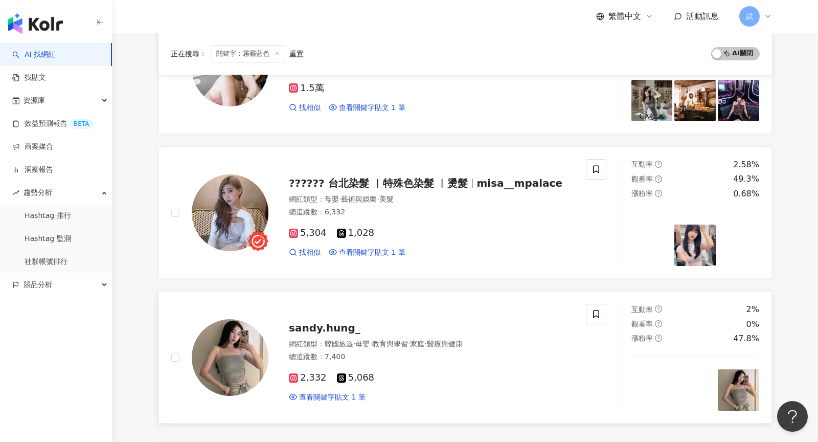
scroll to position [1481, 0]
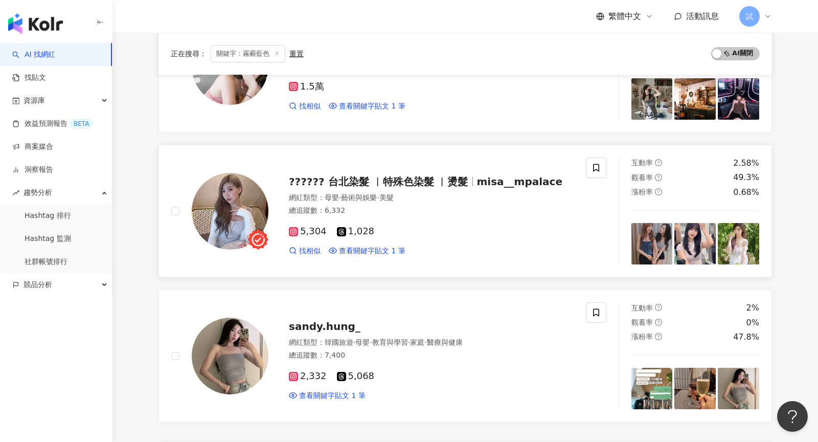
click at [392, 226] on div "5,304 1,028" at bounding box center [431, 231] width 285 height 11
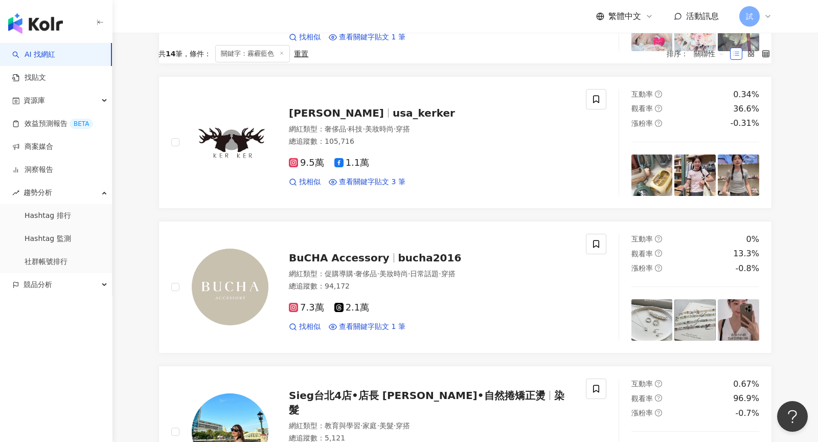
scroll to position [0, 0]
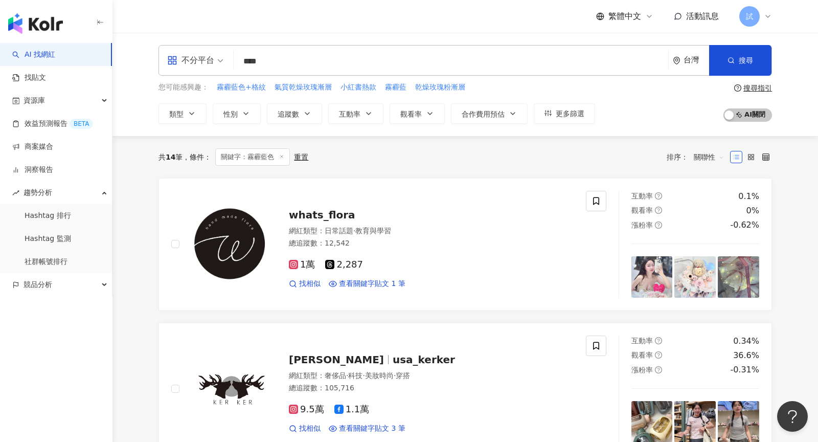
drag, startPoint x: 303, startPoint y: 61, endPoint x: 213, endPoint y: 61, distance: 90.5
click at [213, 61] on div "不分平台 **** 台灣 搜尋 keyword 搜尋名稱、敘述、貼文含有關鍵字 “ 霧霾藍色 ” 的網紅" at bounding box center [466, 60] width 614 height 31
type input "**"
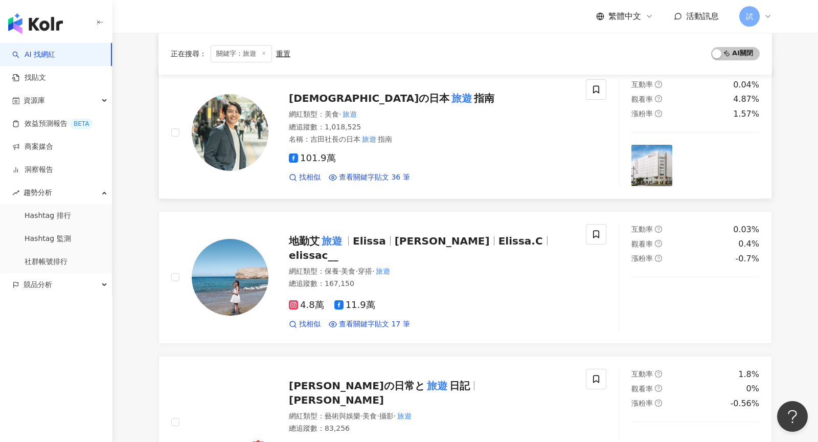
scroll to position [843, 0]
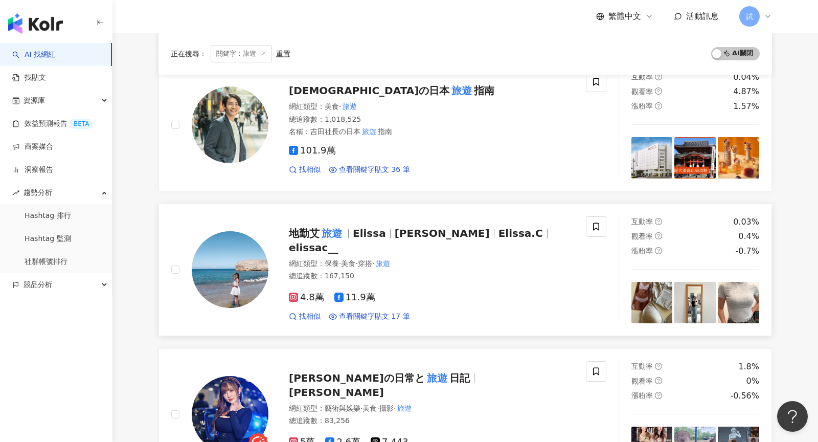
click at [421, 296] on div "4.8萬 11.9萬 找相似 查看關鍵字貼文 17 筆" at bounding box center [431, 303] width 285 height 38
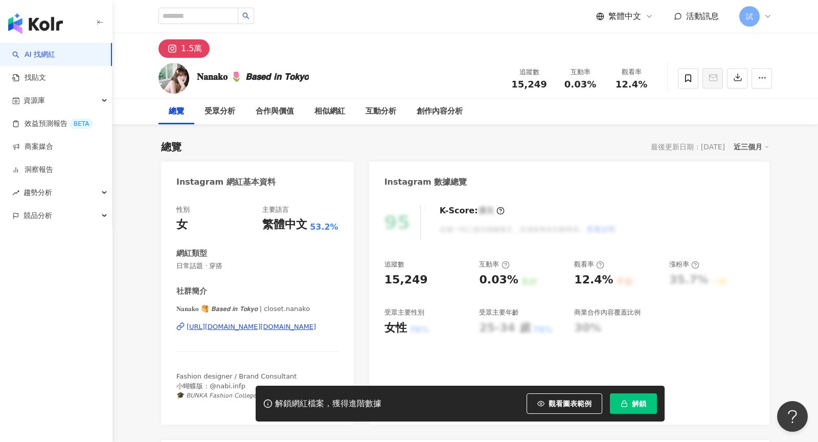
click at [294, 326] on div "[URL][DOMAIN_NAME][DOMAIN_NAME]" at bounding box center [251, 326] width 129 height 9
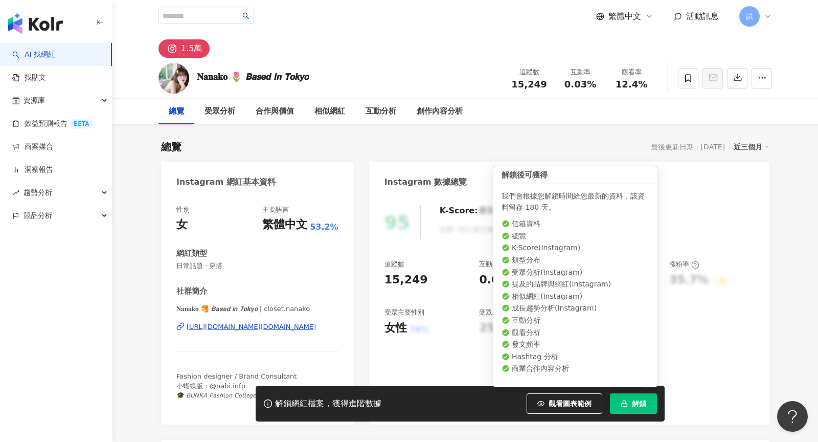
click at [631, 396] on button "解鎖" at bounding box center [633, 403] width 47 height 20
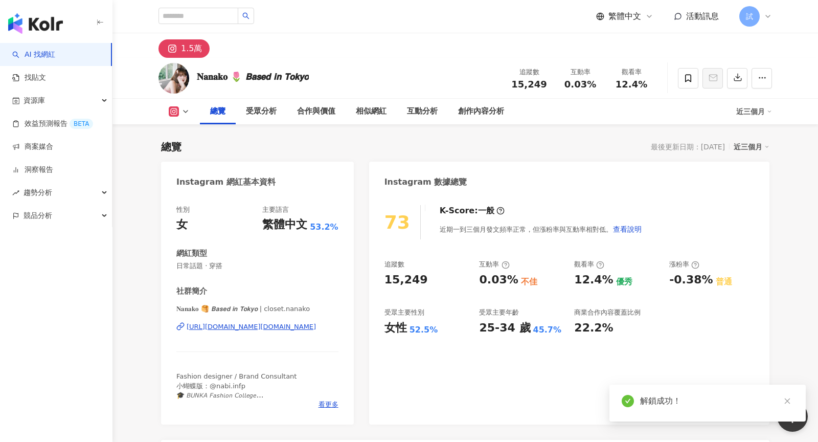
scroll to position [45, 0]
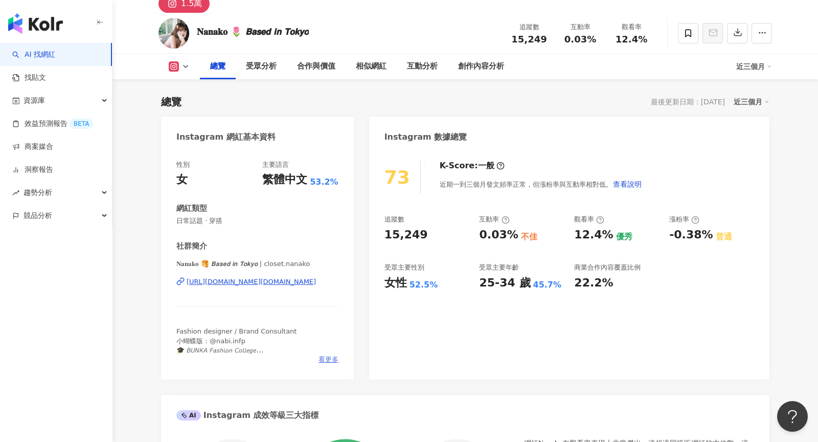
click at [324, 358] on span "看更多" at bounding box center [329, 359] width 20 height 9
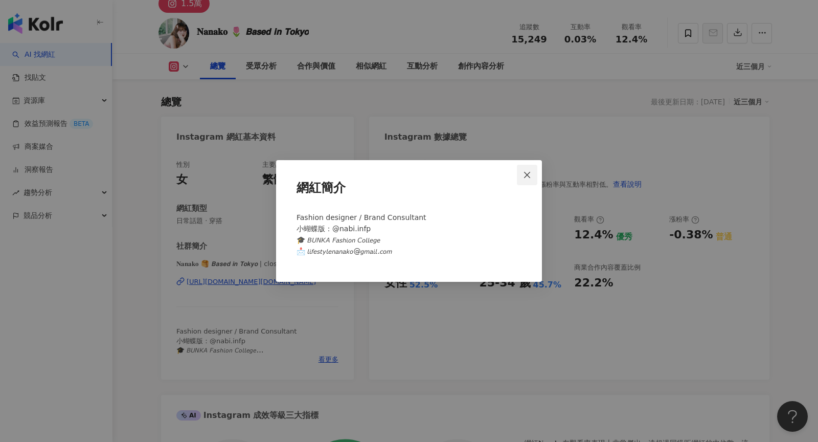
click at [529, 171] on icon "close" at bounding box center [527, 175] width 8 height 8
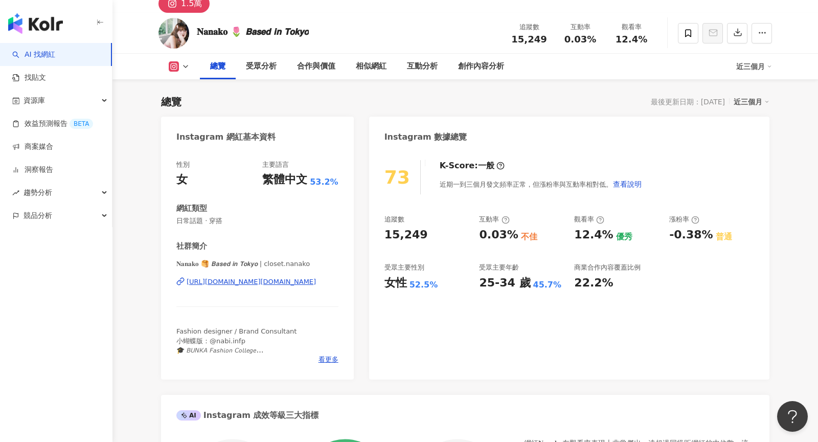
scroll to position [0, 0]
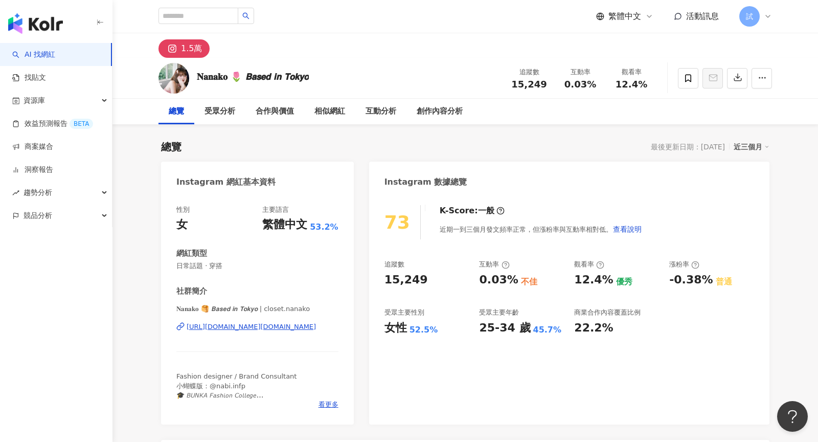
click at [266, 329] on div "[URL][DOMAIN_NAME][DOMAIN_NAME]" at bounding box center [251, 326] width 129 height 9
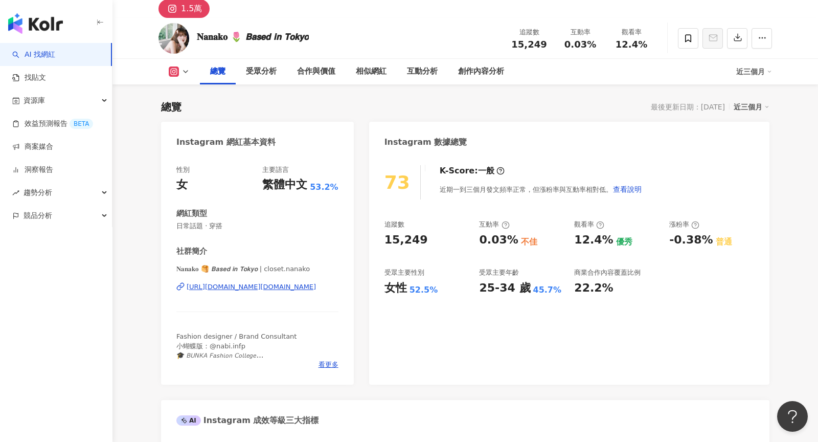
scroll to position [75, 0]
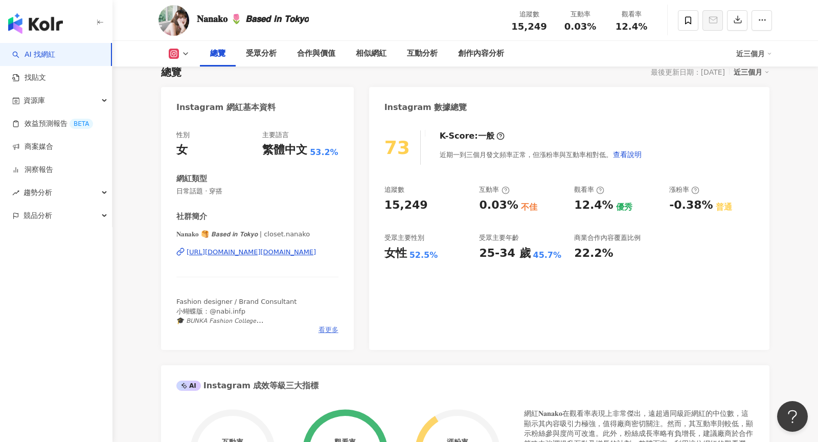
click at [326, 330] on span "看更多" at bounding box center [329, 329] width 20 height 9
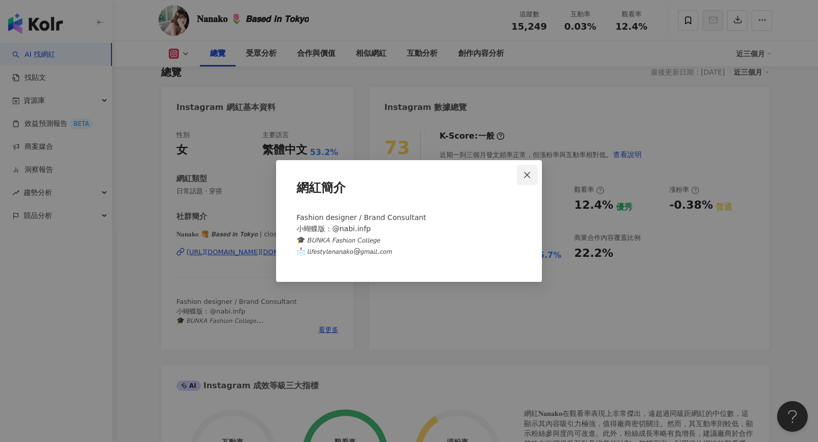
click at [525, 173] on icon "close" at bounding box center [527, 175] width 8 height 8
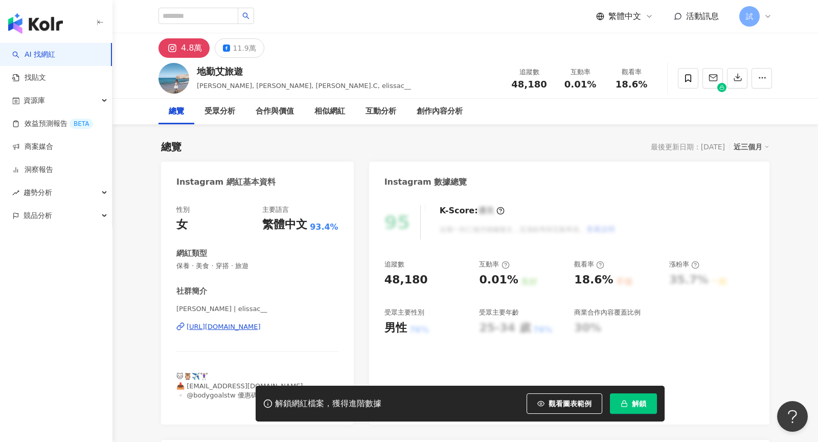
click at [631, 407] on button "解鎖" at bounding box center [633, 403] width 47 height 20
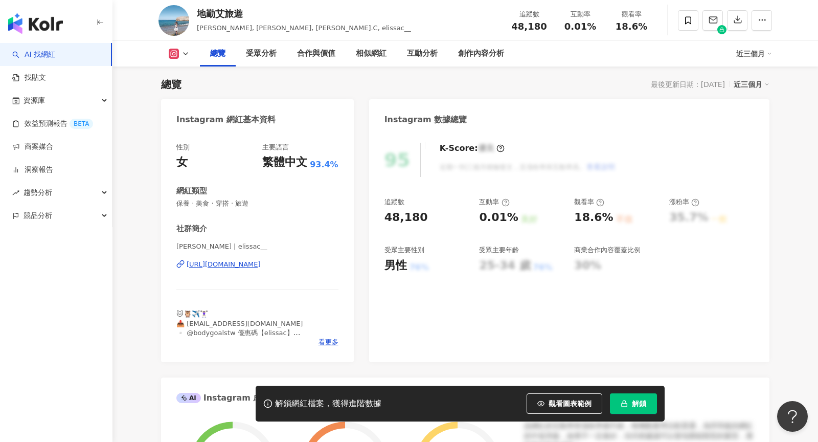
scroll to position [62, 0]
click at [332, 344] on span "看更多" at bounding box center [329, 342] width 20 height 9
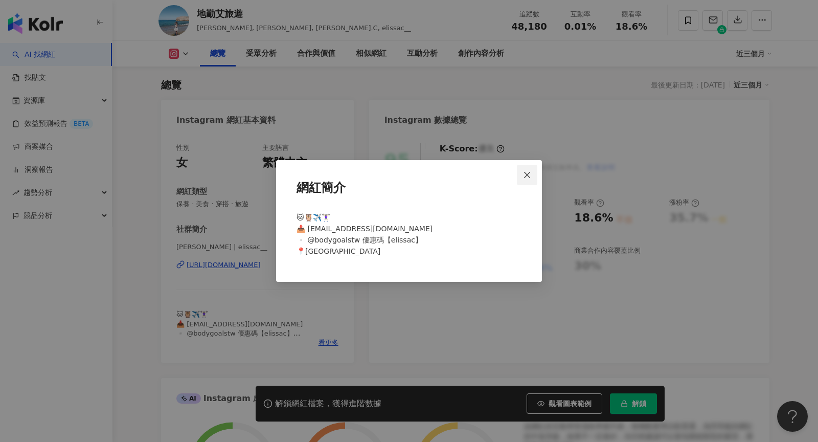
click at [525, 174] on icon "close" at bounding box center [527, 175] width 8 height 8
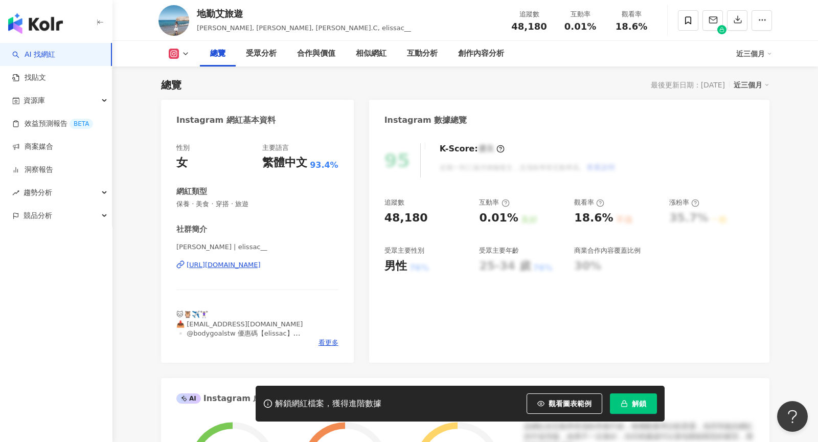
scroll to position [0, 0]
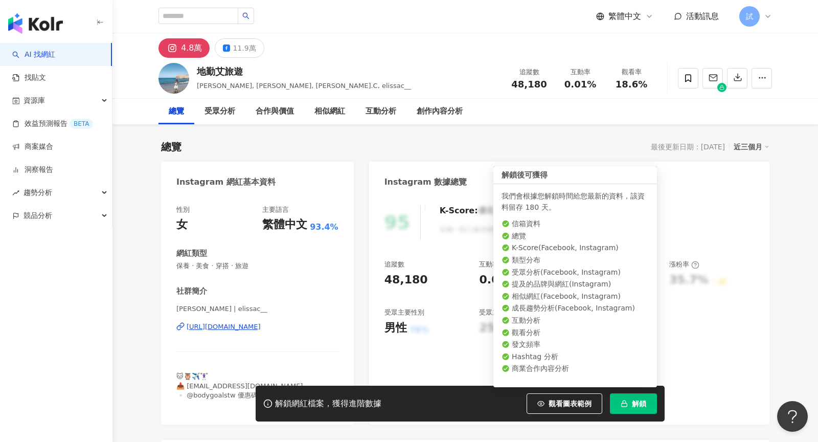
click at [633, 408] on button "解鎖" at bounding box center [633, 403] width 47 height 20
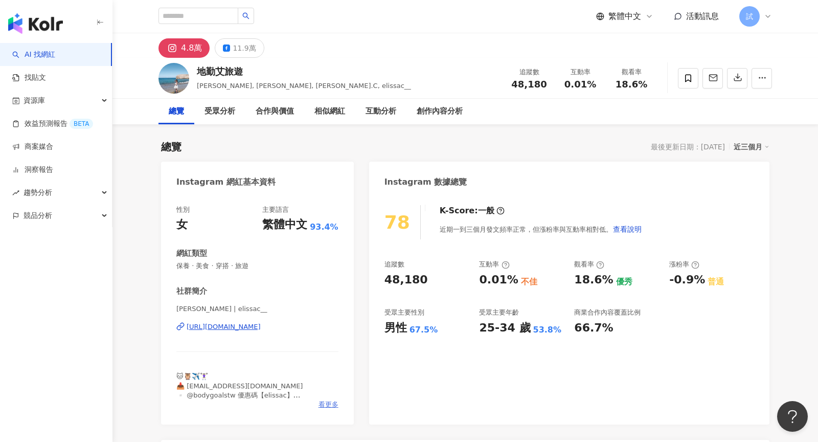
click at [331, 401] on span "看更多" at bounding box center [329, 404] width 20 height 9
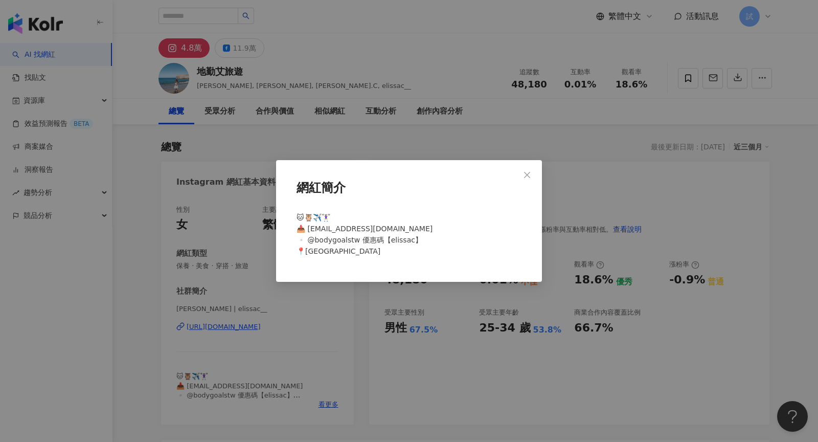
click at [309, 337] on div "網紅簡介 🐱🦉✈️🏋🏻‍♀️ 📥 [EMAIL_ADDRESS][DOMAIN_NAME] ▫️ @bodygoalstw 優惠碼【elissac】 📍[GE…" at bounding box center [409, 221] width 818 height 442
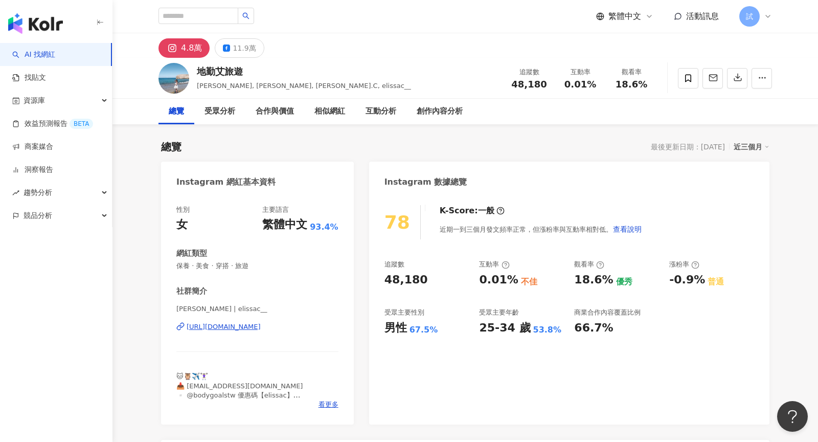
click at [261, 326] on div "[URL][DOMAIN_NAME]" at bounding box center [224, 326] width 74 height 9
